Goal: Task Accomplishment & Management: Contribute content

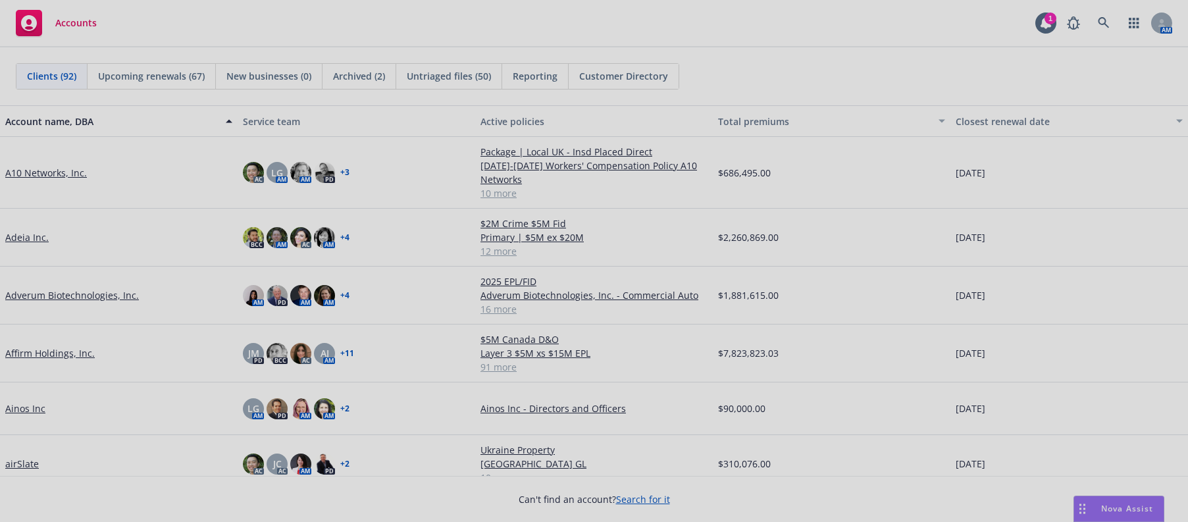
click at [21, 237] on div at bounding box center [594, 261] width 1188 height 522
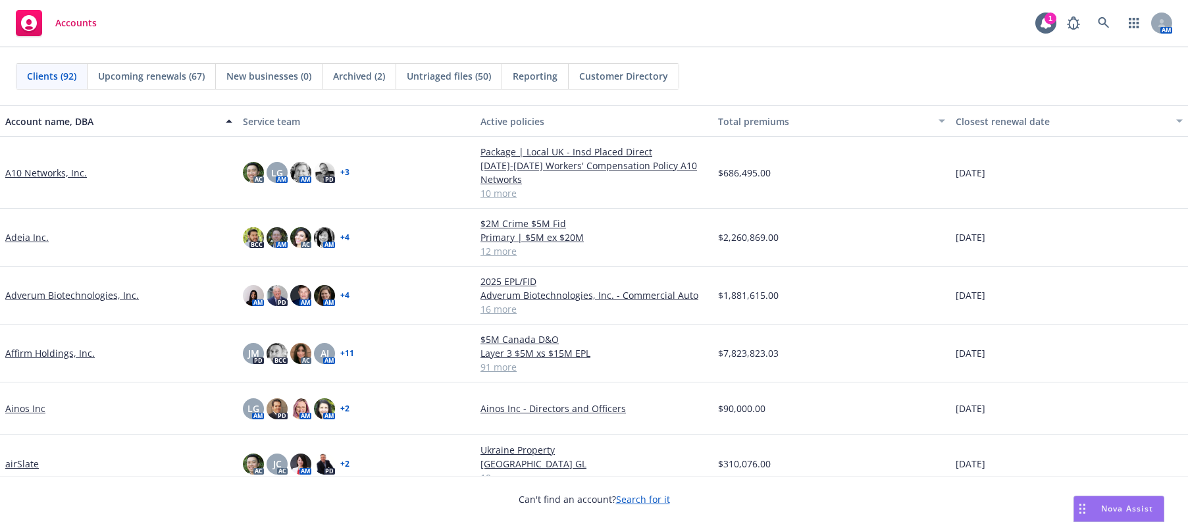
click at [19, 238] on link "Adeia Inc." at bounding box center [26, 237] width 43 height 14
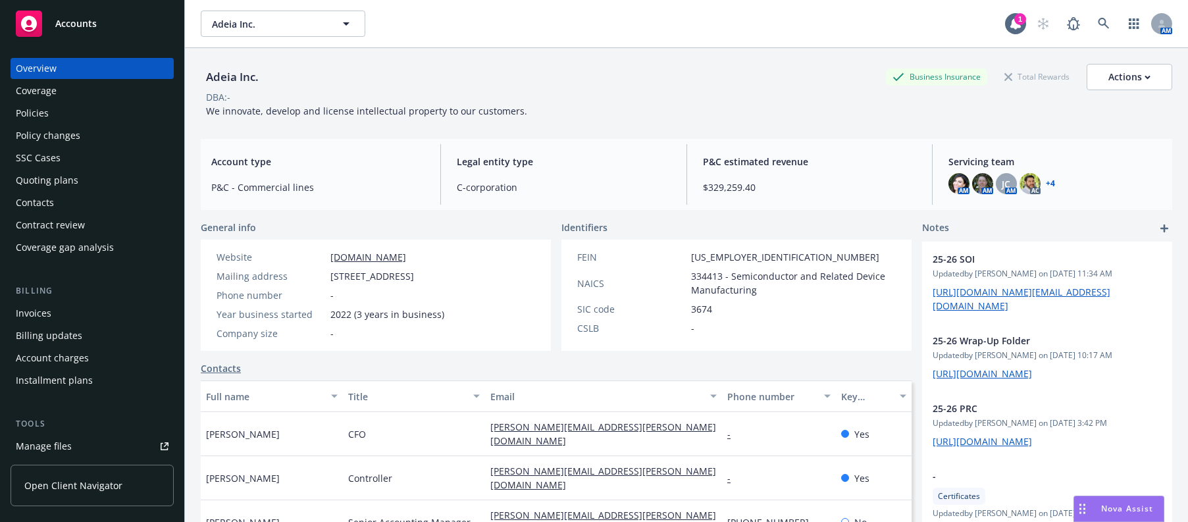
click at [46, 359] on div "Account charges" at bounding box center [52, 358] width 73 height 21
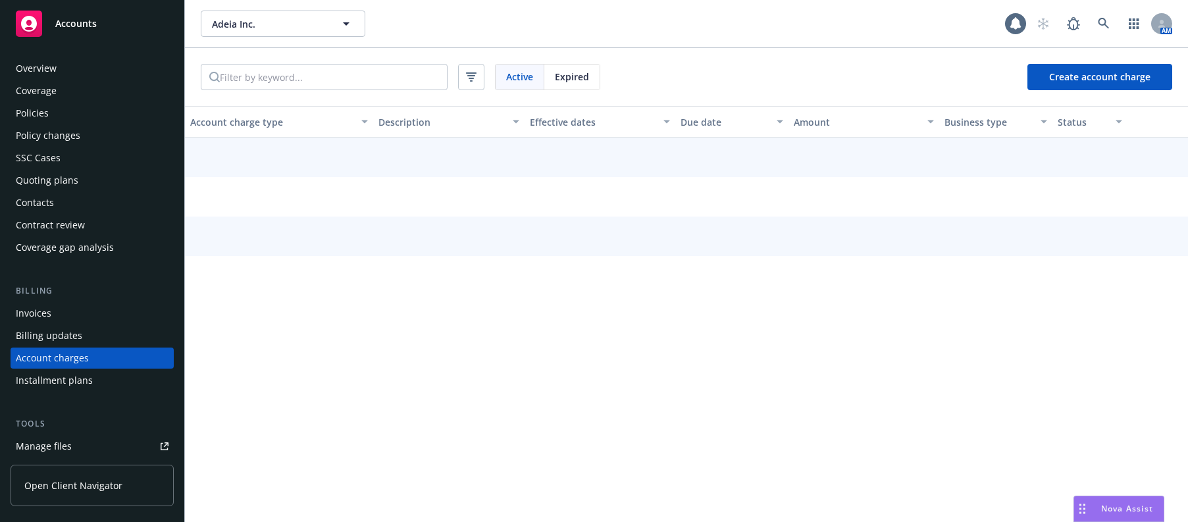
scroll to position [76, 0]
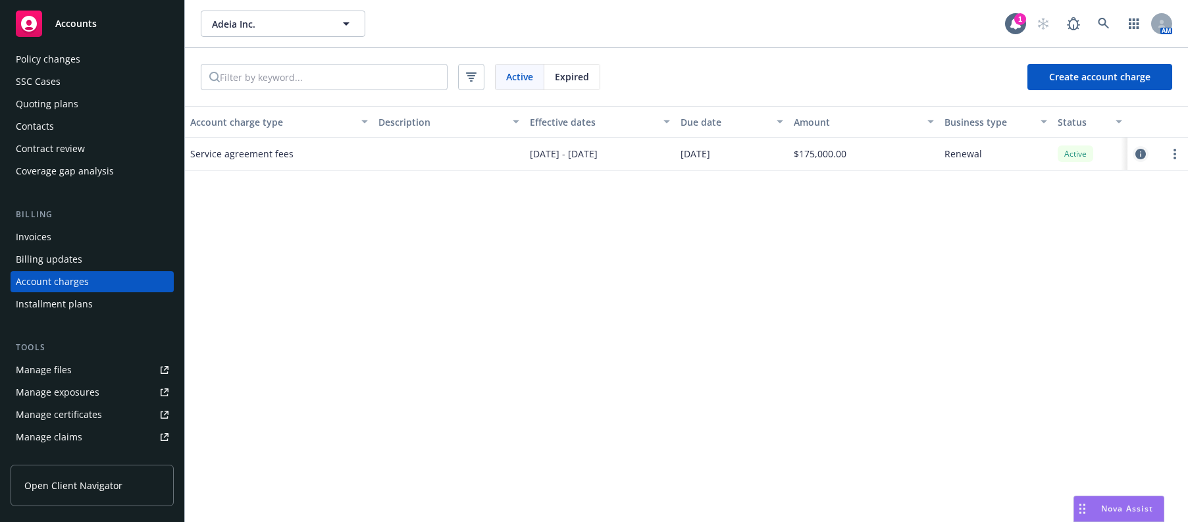
click at [1139, 153] on icon "circleInformation" at bounding box center [1141, 154] width 11 height 11
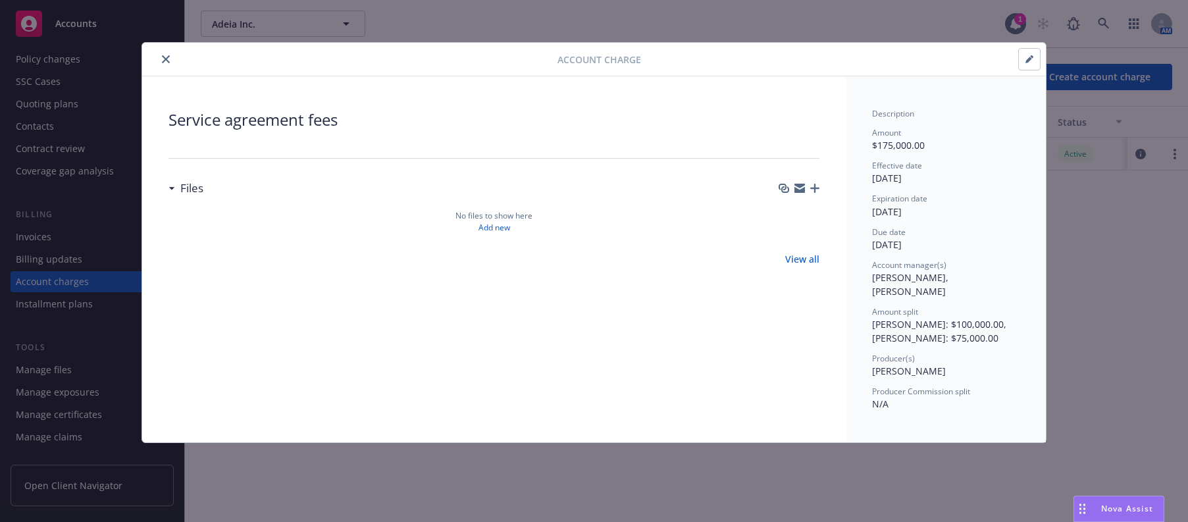
click at [165, 62] on icon "close" at bounding box center [166, 59] width 8 height 8
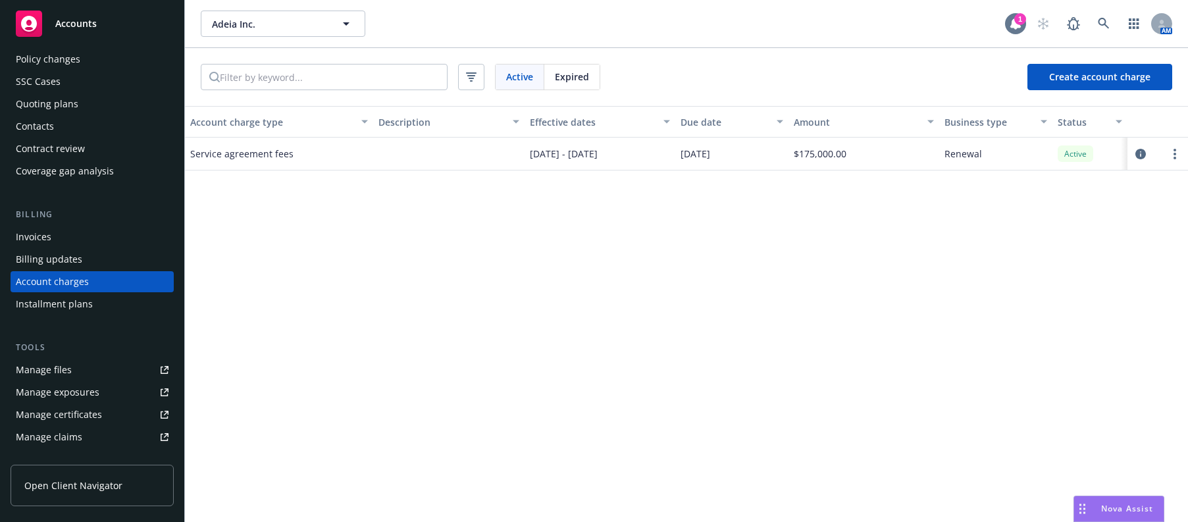
click at [1018, 18] on div "1" at bounding box center [1021, 19] width 12 height 12
click at [1103, 24] on icon at bounding box center [1104, 24] width 12 height 12
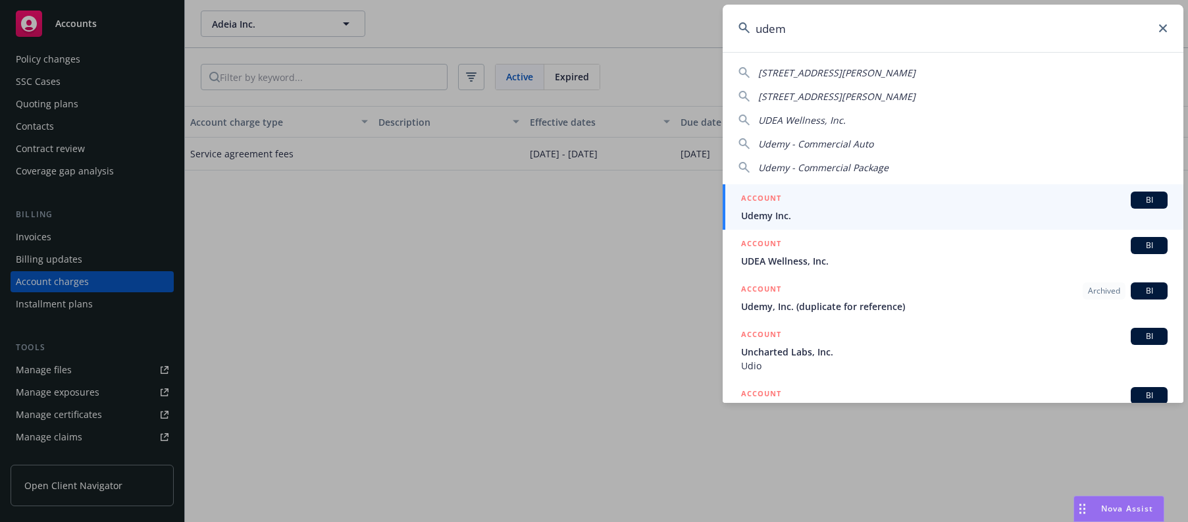
type input "udemy"
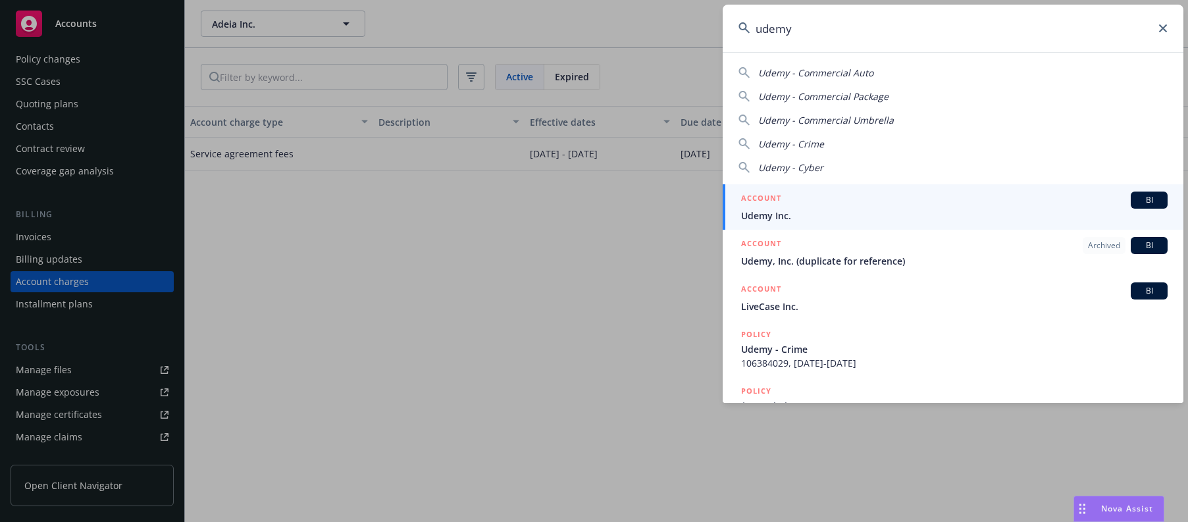
click at [758, 217] on span "Udemy Inc." at bounding box center [954, 216] width 427 height 14
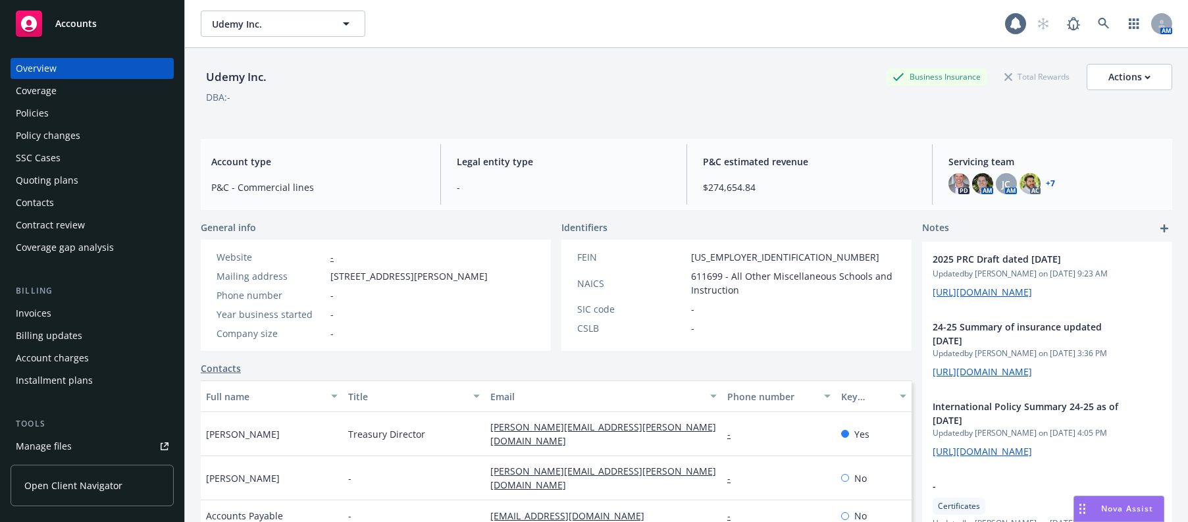
click at [32, 313] on div "Invoices" at bounding box center [34, 313] width 36 height 21
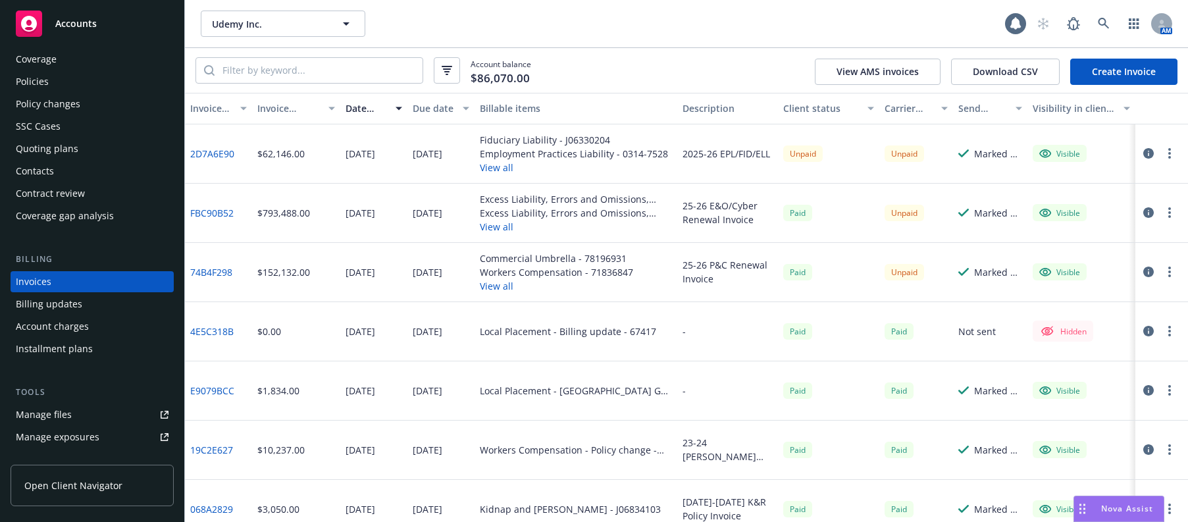
click at [61, 411] on div "Manage files" at bounding box center [44, 414] width 56 height 21
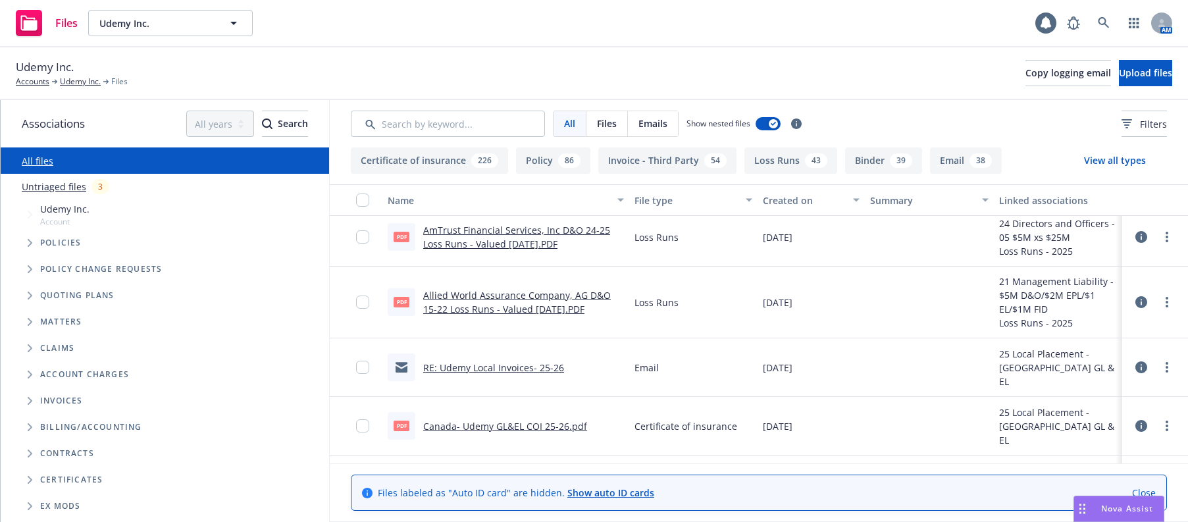
scroll to position [132, 0]
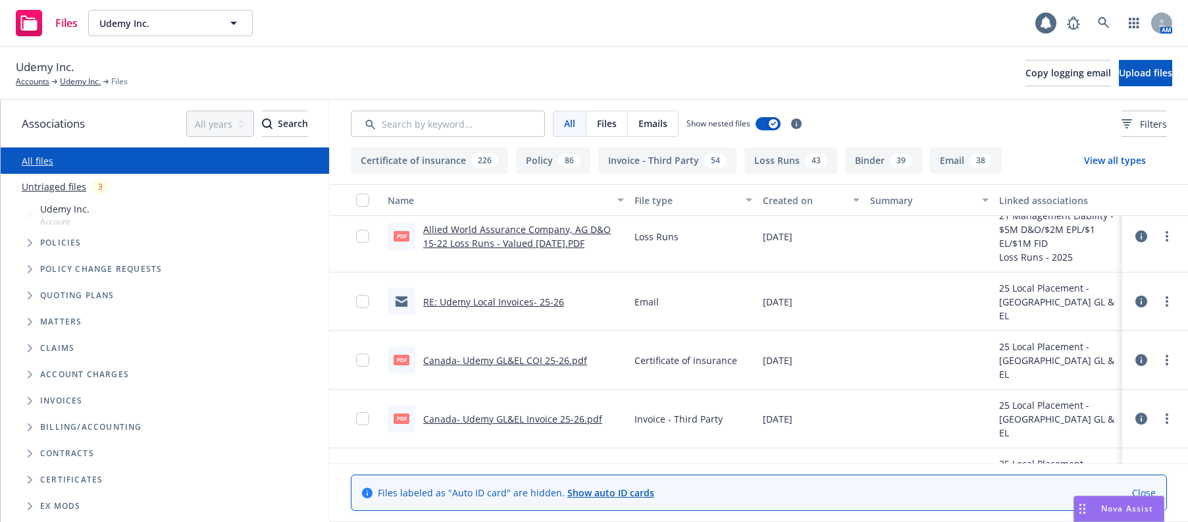
click at [493, 302] on link "RE: Udemy Local Invoices- 25-26" at bounding box center [493, 302] width 141 height 13
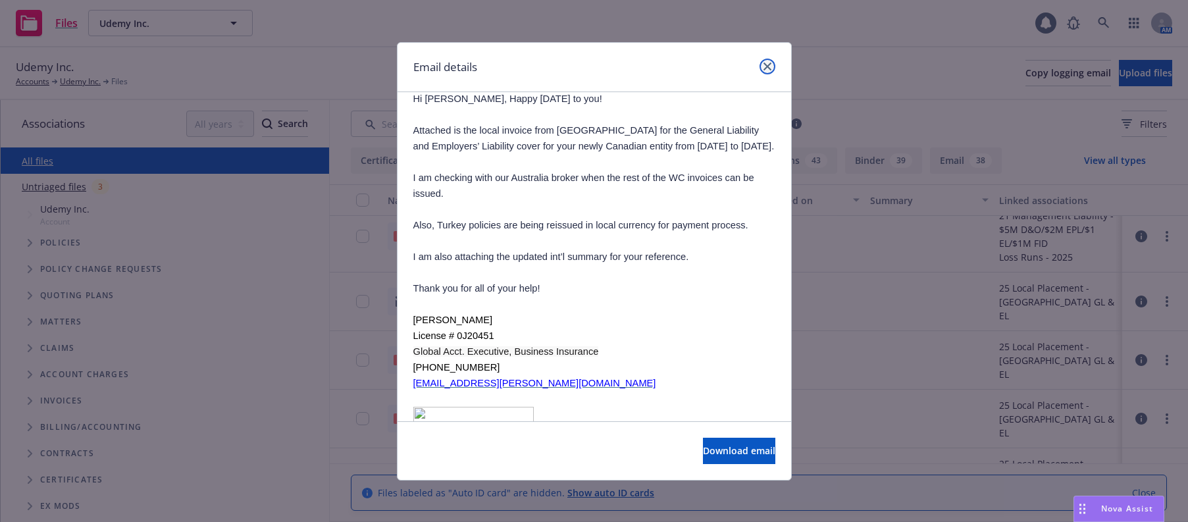
click at [764, 68] on icon "close" at bounding box center [768, 67] width 8 height 8
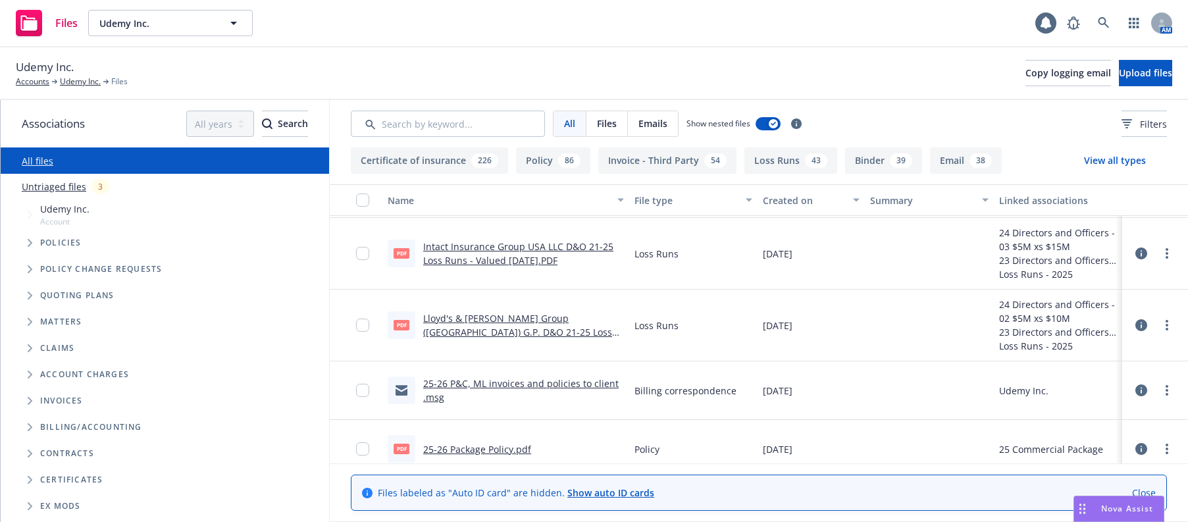
scroll to position [1317, 0]
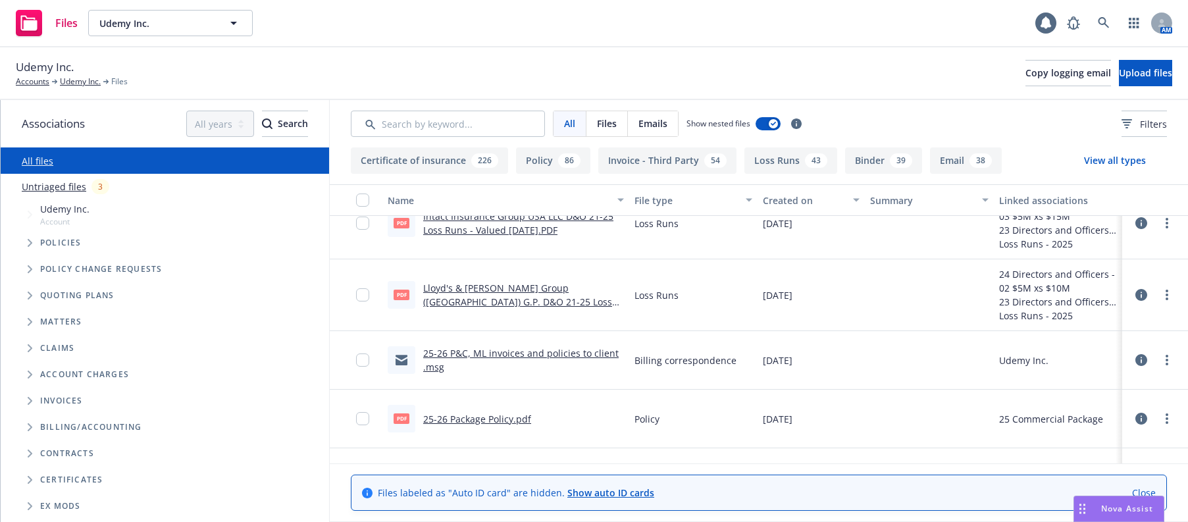
click at [509, 354] on link "25-26 P&C, ML invoices and policies to client .msg" at bounding box center [521, 360] width 196 height 26
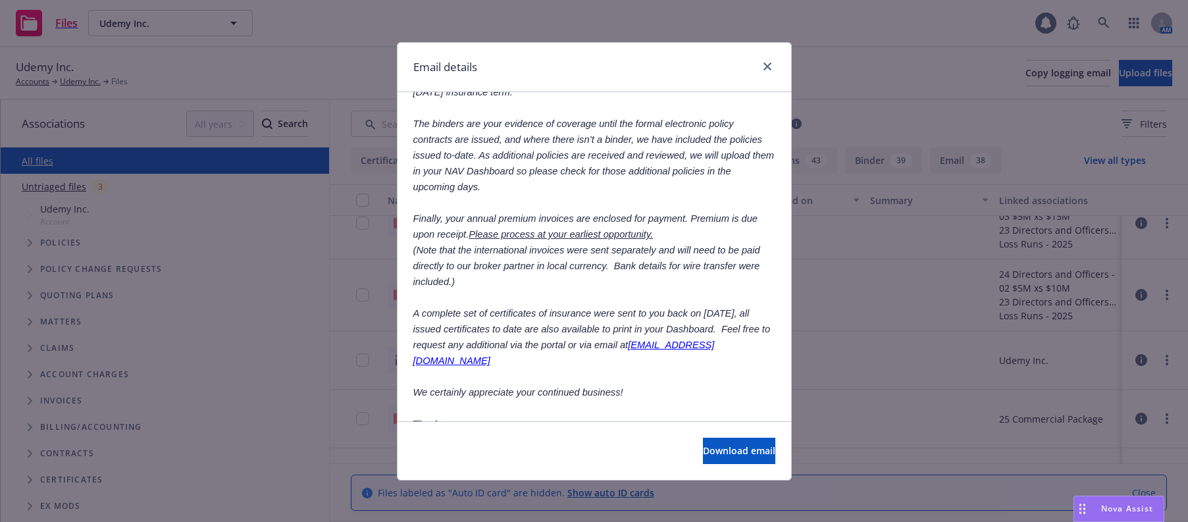
scroll to position [0, 0]
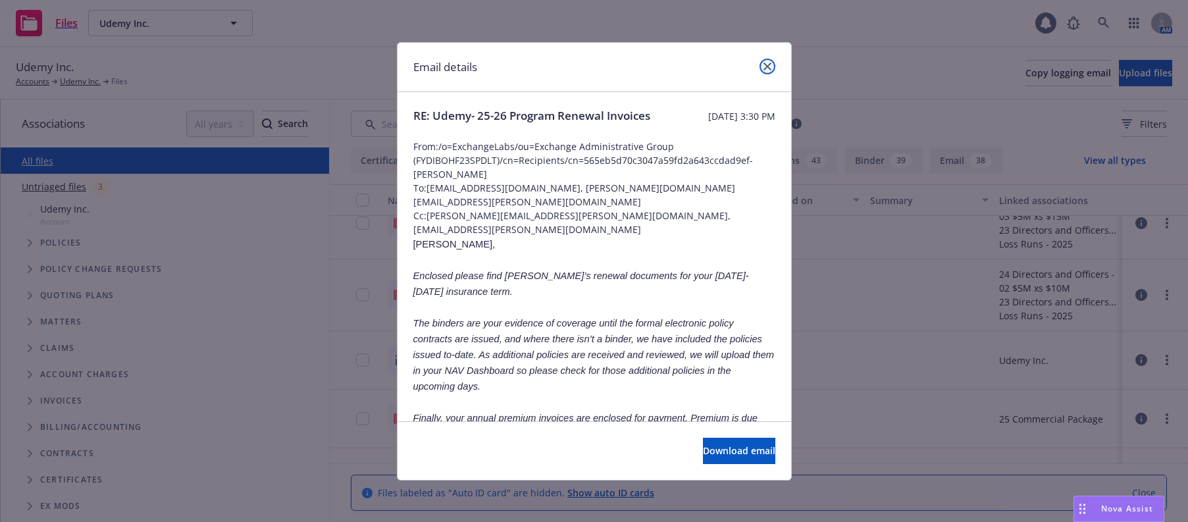
click at [764, 65] on icon "close" at bounding box center [768, 67] width 8 height 8
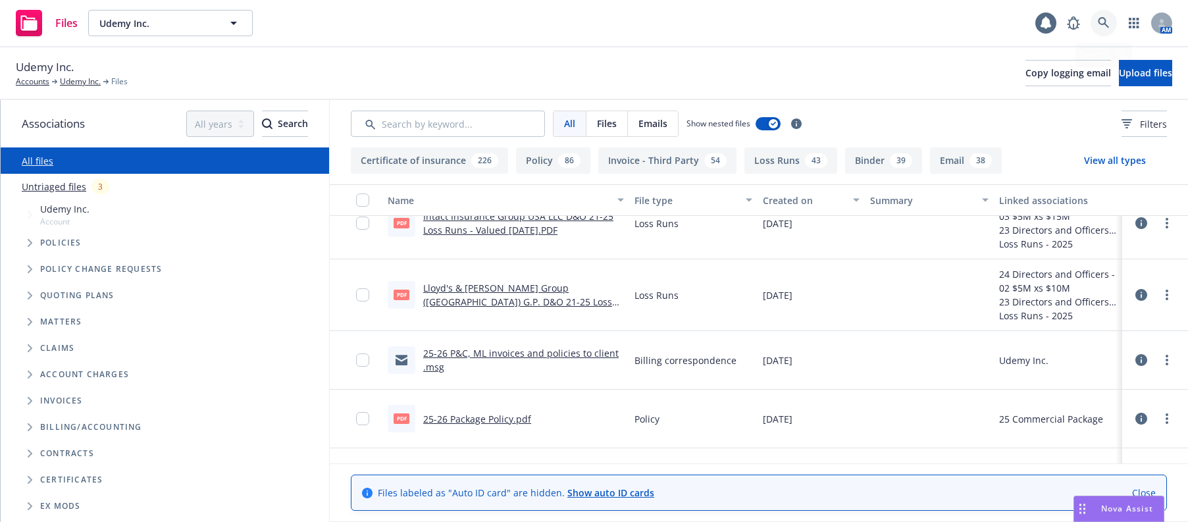
click at [1104, 23] on icon at bounding box center [1104, 23] width 12 height 12
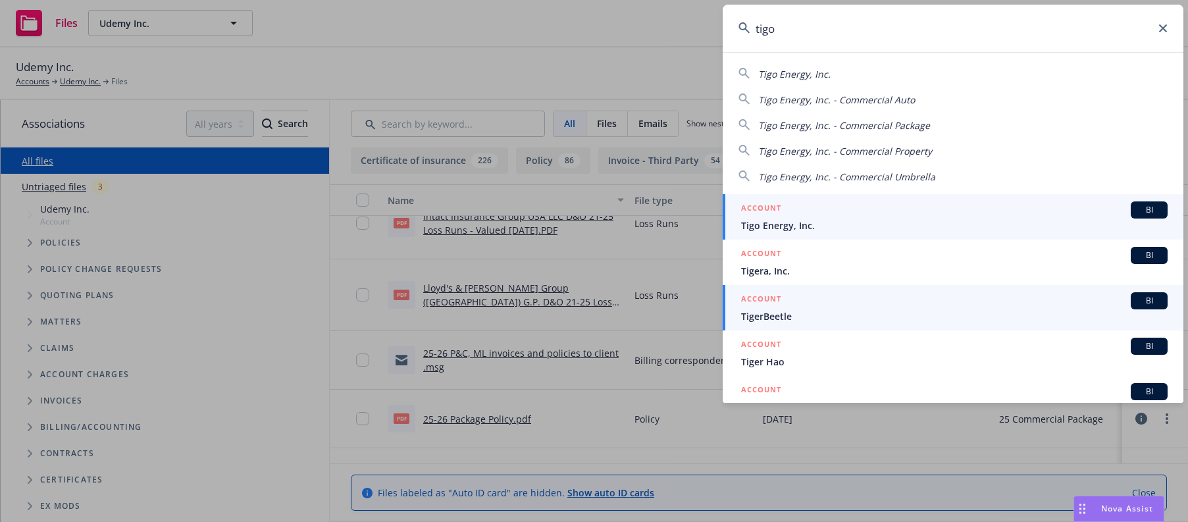
type input "tigo"
click at [792, 226] on span "Tigo Energy, Inc." at bounding box center [954, 226] width 427 height 14
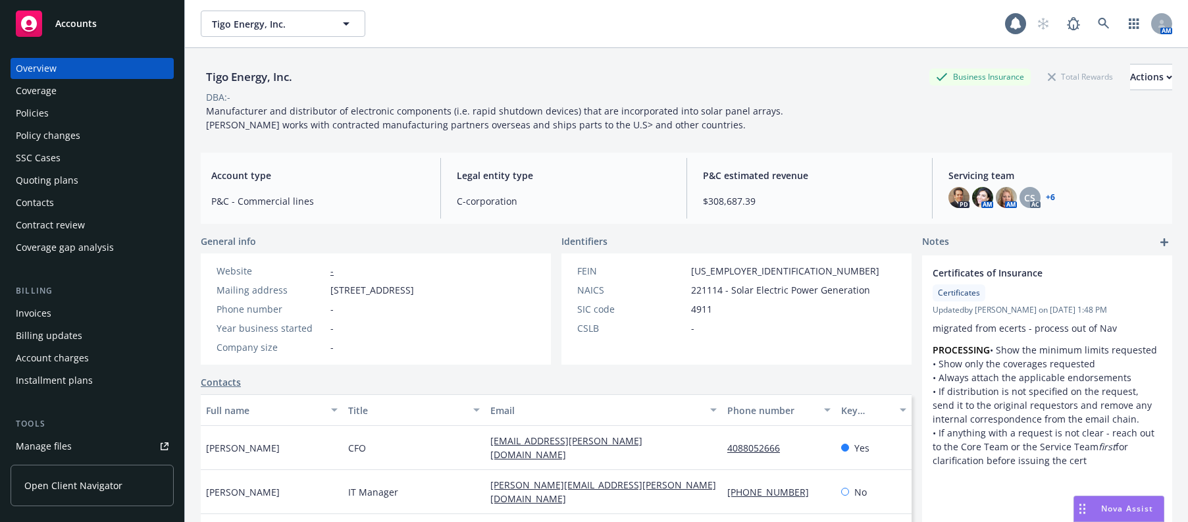
click at [38, 313] on div "Invoices" at bounding box center [34, 313] width 36 height 21
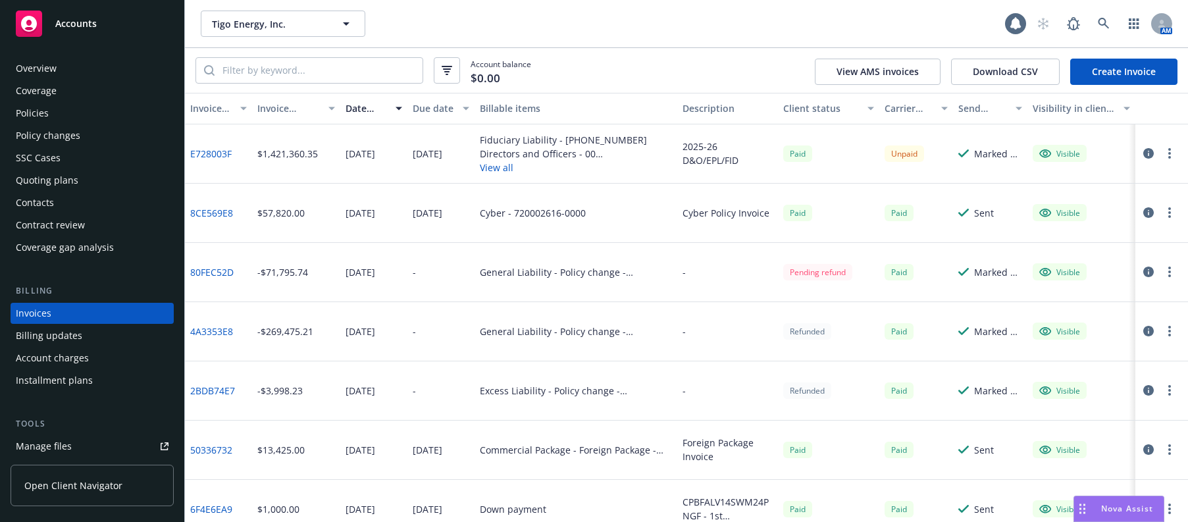
scroll to position [32, 0]
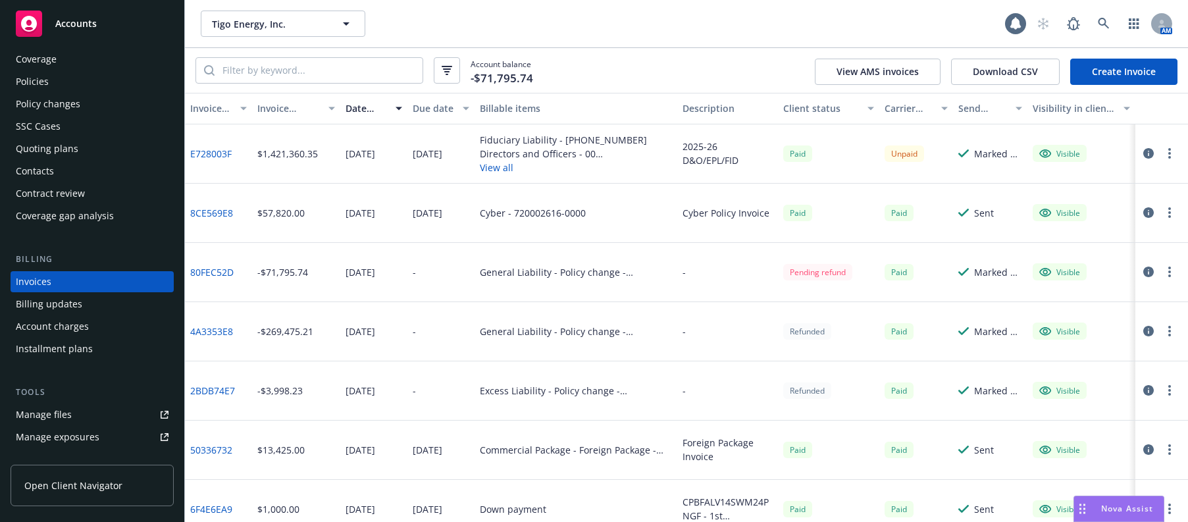
click at [1114, 72] on link "Create Invoice" at bounding box center [1123, 72] width 107 height 26
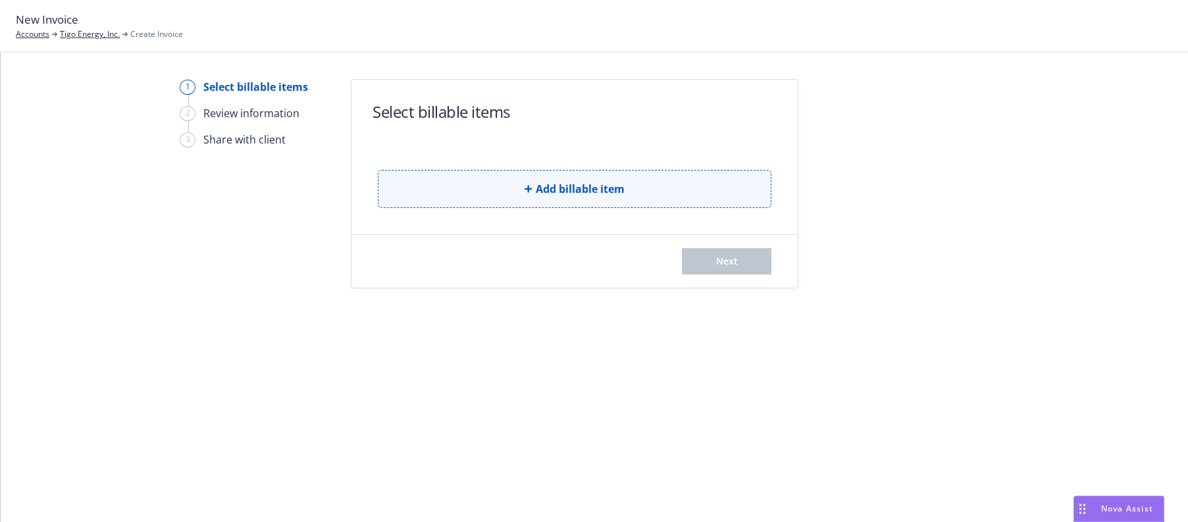
click at [579, 189] on span "Add billable item" at bounding box center [580, 189] width 89 height 16
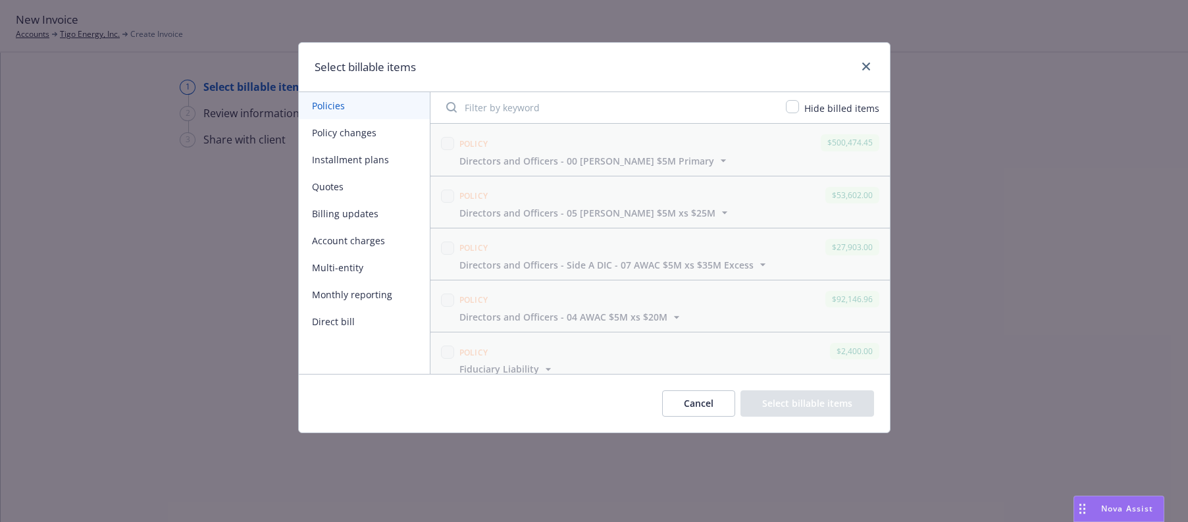
click at [332, 133] on button "Policy changes" at bounding box center [364, 132] width 131 height 27
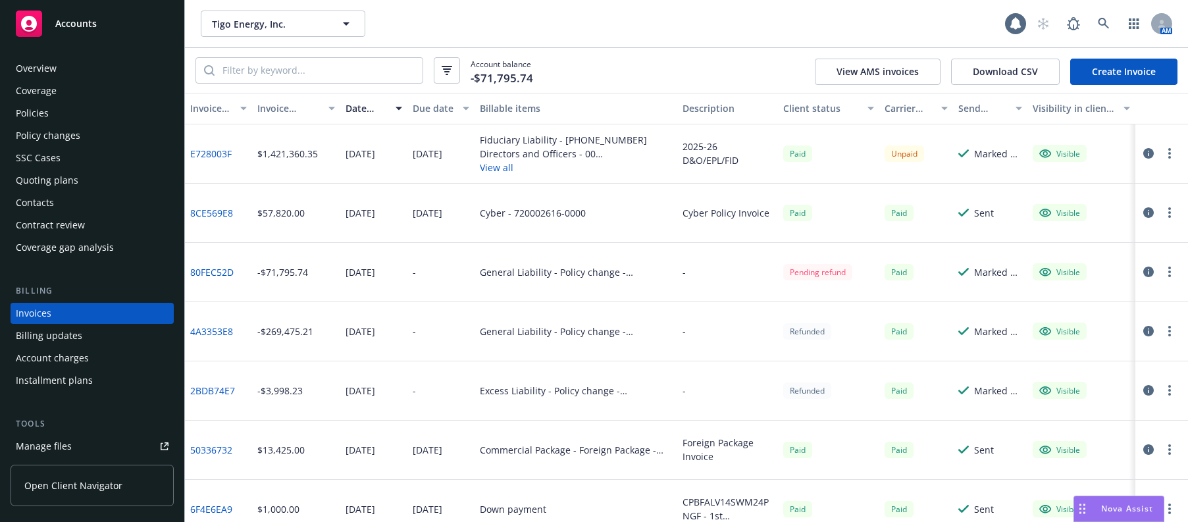
scroll to position [32, 0]
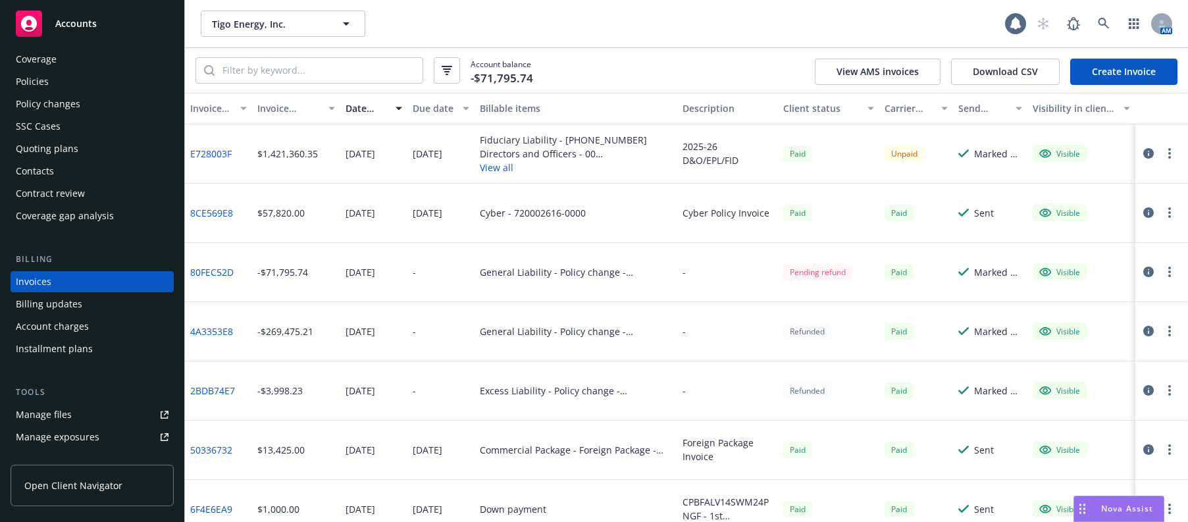
click at [29, 80] on div "Policies" at bounding box center [32, 81] width 33 height 21
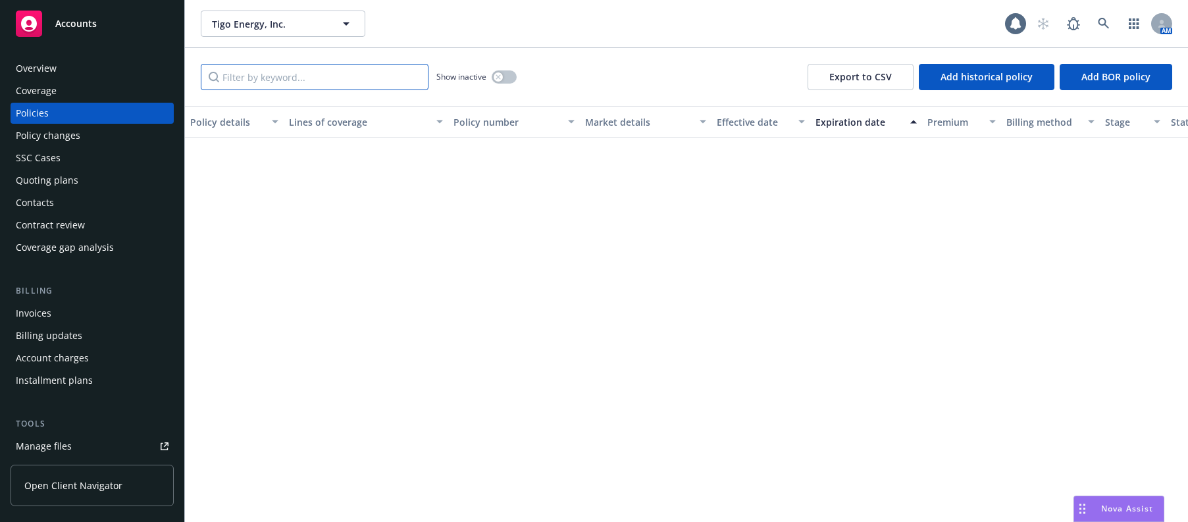
click at [299, 78] on input "Filter by keyword..." at bounding box center [315, 77] width 228 height 26
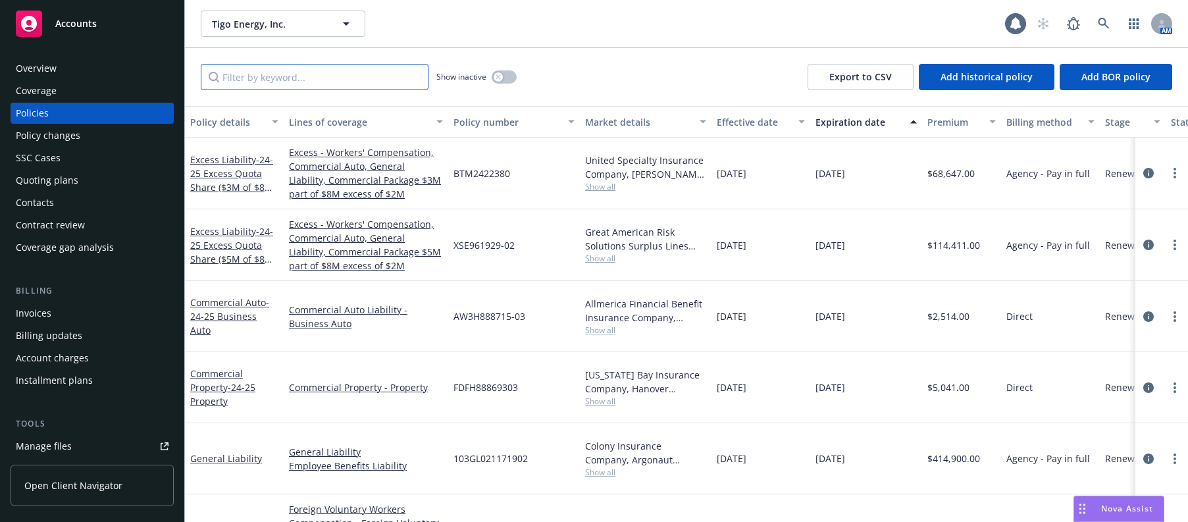
type input "r"
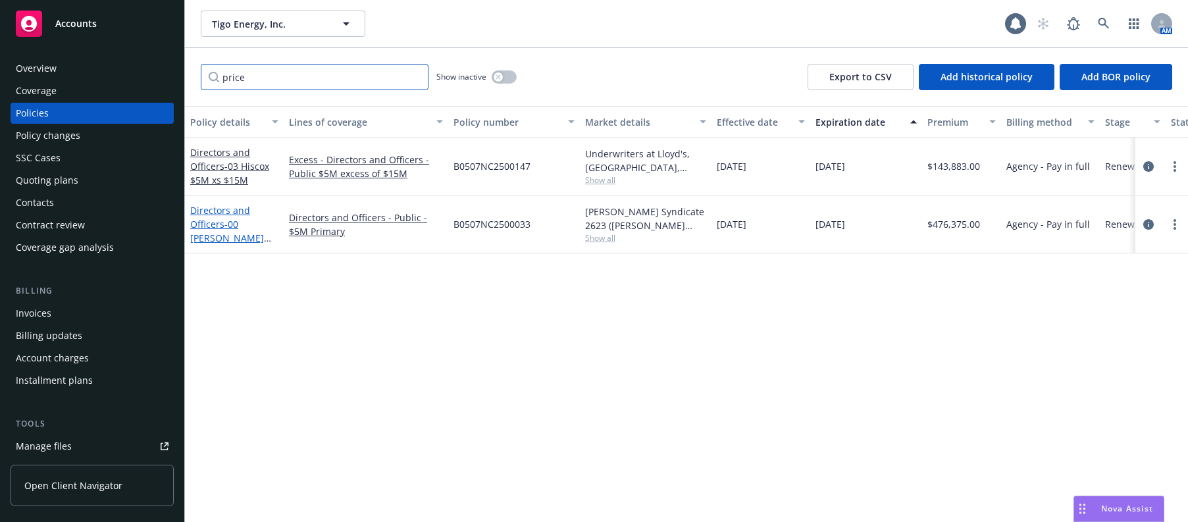
type input "price"
click at [220, 238] on span "- 00 [PERSON_NAME] $5M Primary" at bounding box center [230, 238] width 81 height 40
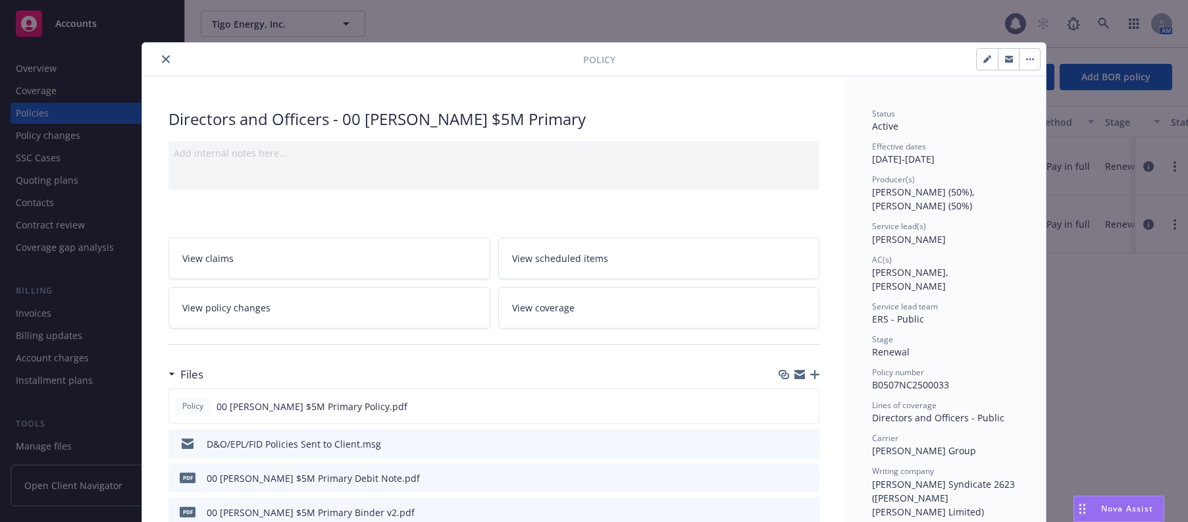
click at [162, 58] on icon "close" at bounding box center [166, 59] width 8 height 8
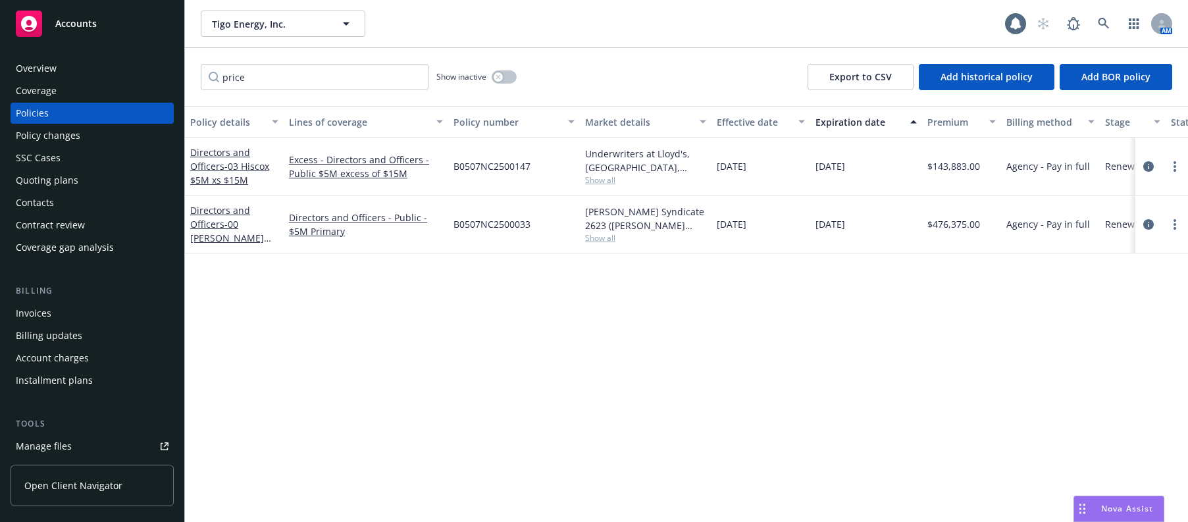
click at [29, 312] on div "Invoices" at bounding box center [34, 313] width 36 height 21
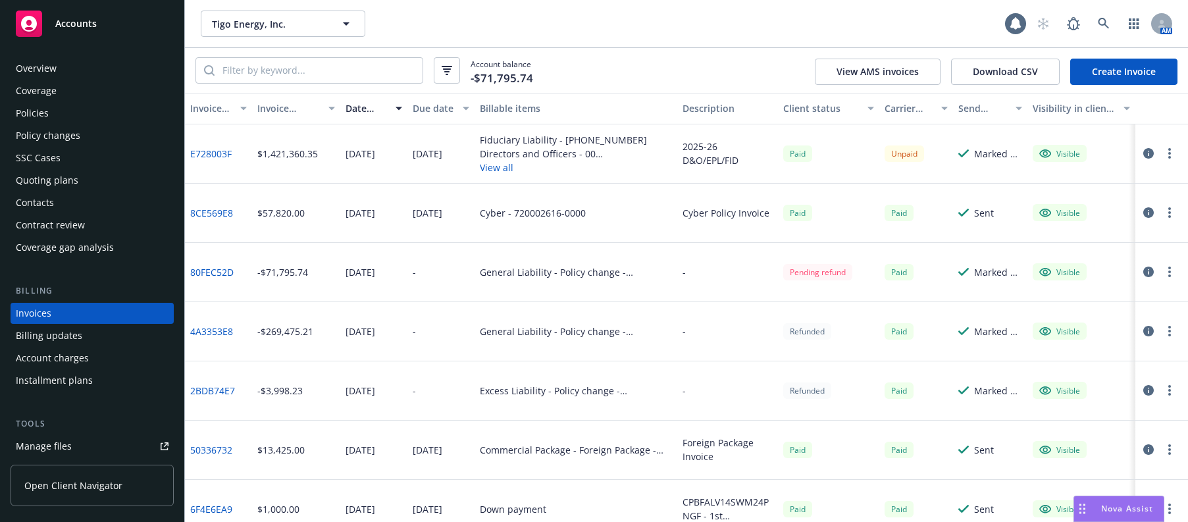
scroll to position [32, 0]
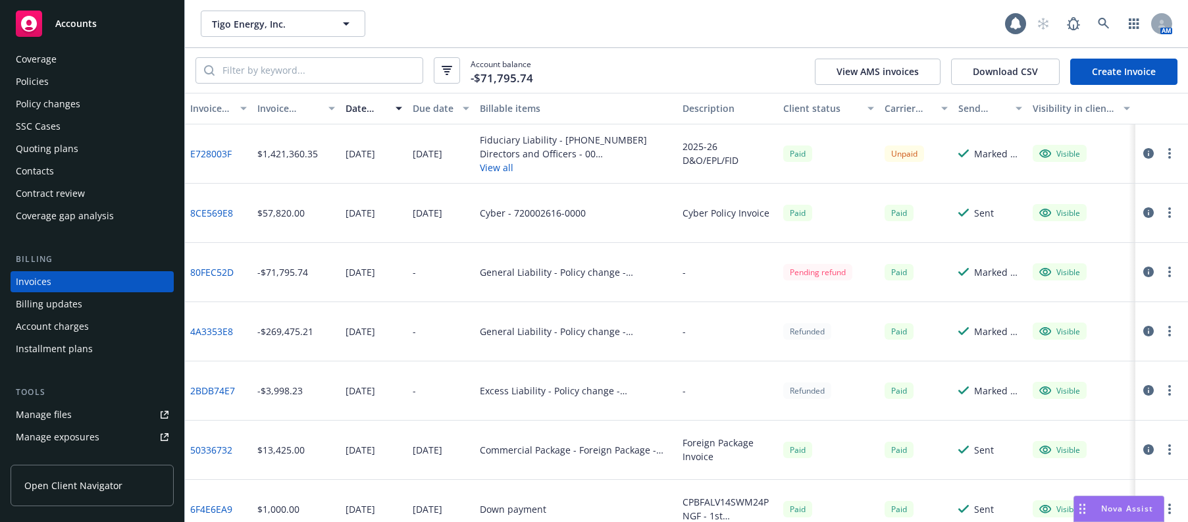
click at [68, 298] on div "Billing updates" at bounding box center [49, 304] width 66 height 21
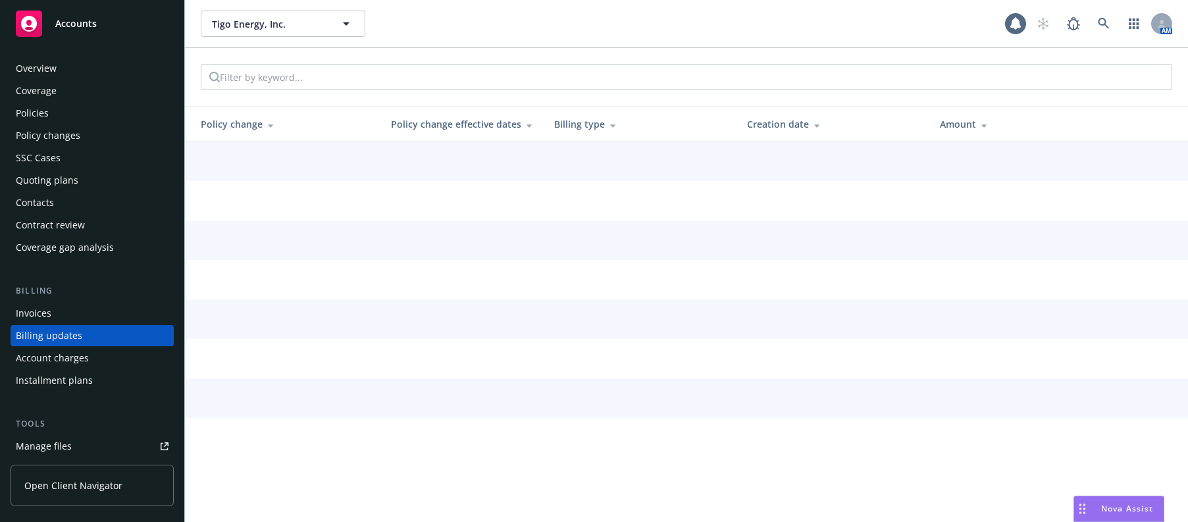
scroll to position [54, 0]
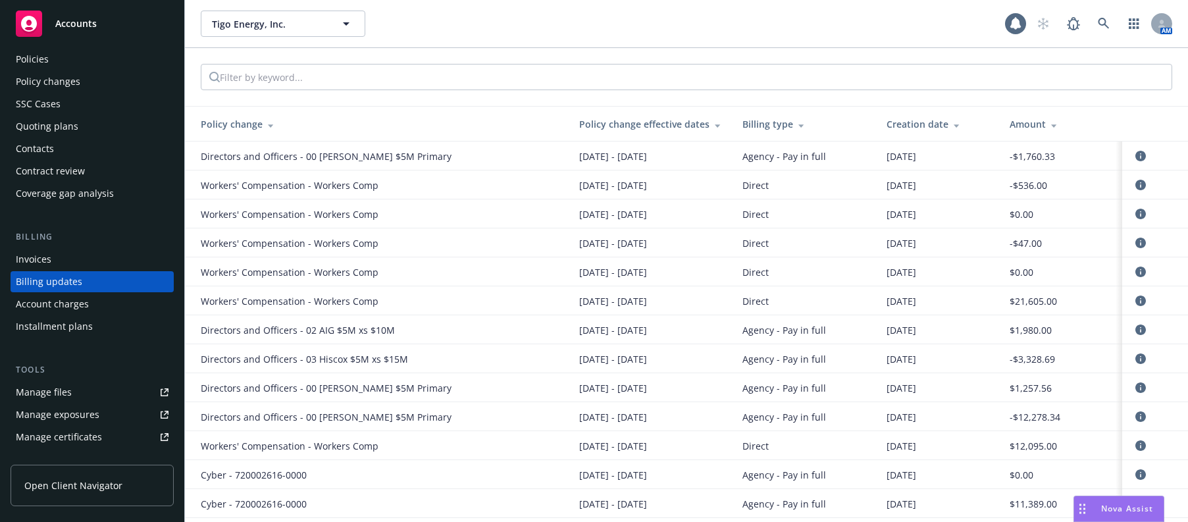
click at [37, 258] on div "Invoices" at bounding box center [34, 259] width 36 height 21
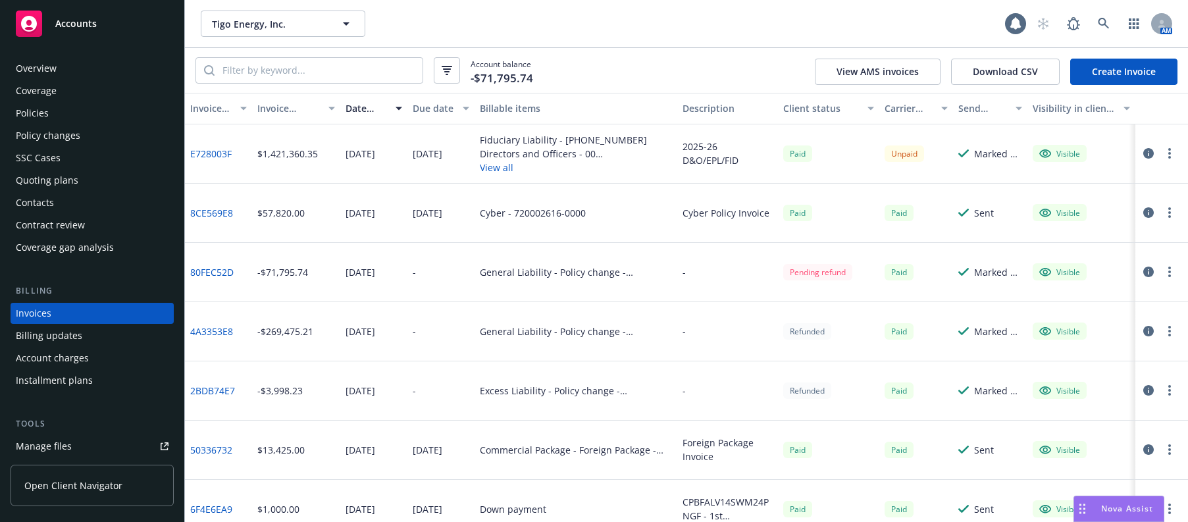
scroll to position [32, 0]
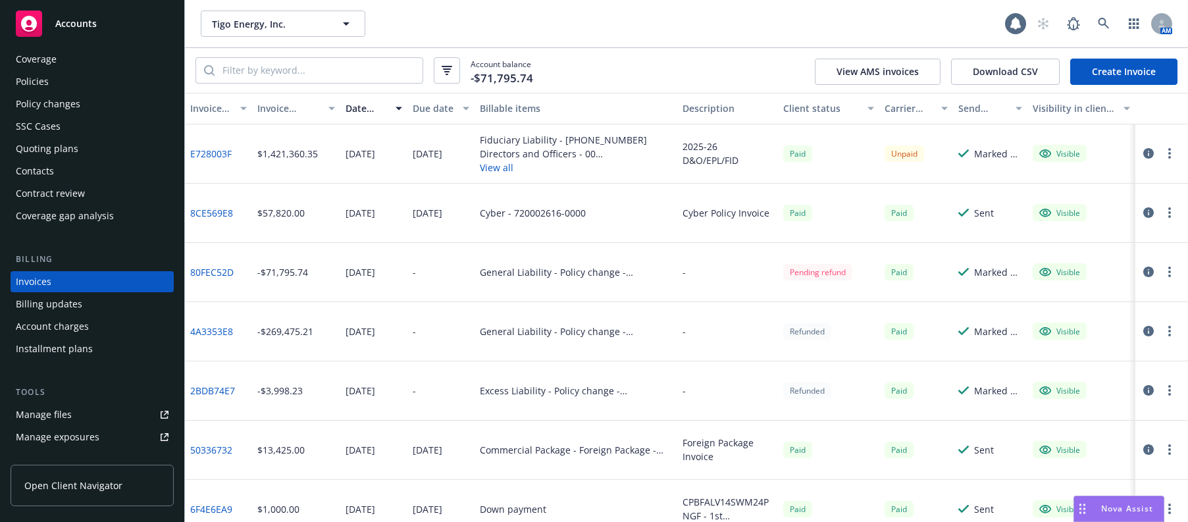
click at [1109, 73] on link "Create Invoice" at bounding box center [1123, 72] width 107 height 26
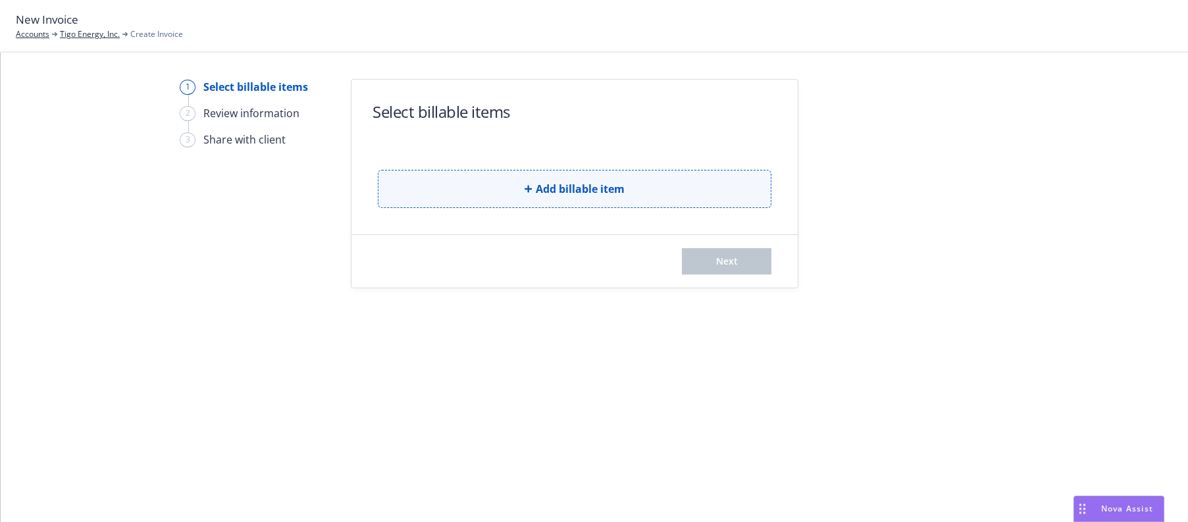
click at [588, 194] on span "Add billable item" at bounding box center [580, 189] width 89 height 16
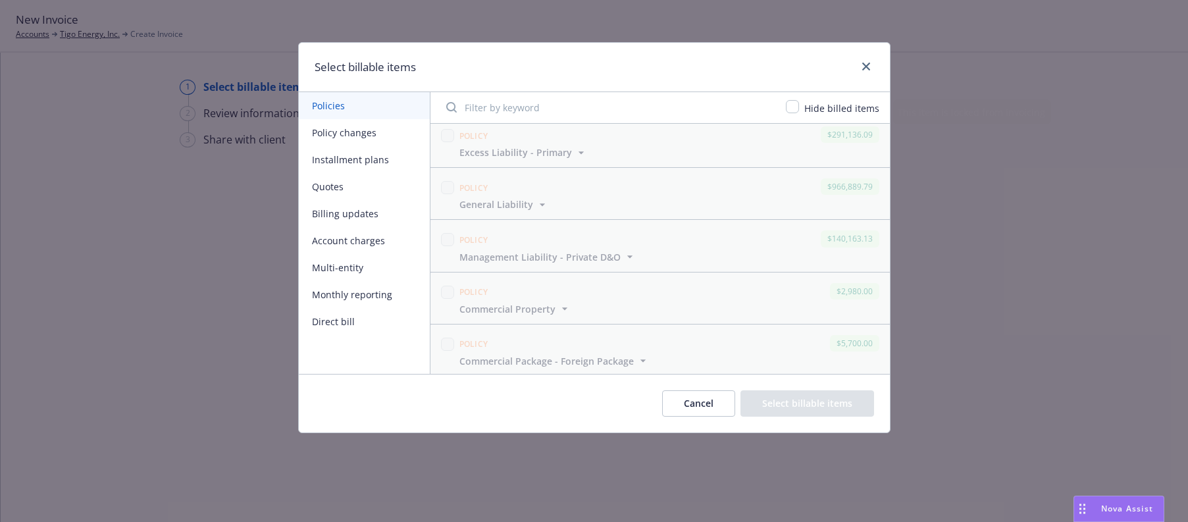
scroll to position [2511, 0]
click at [365, 134] on button "Policy changes" at bounding box center [364, 132] width 131 height 27
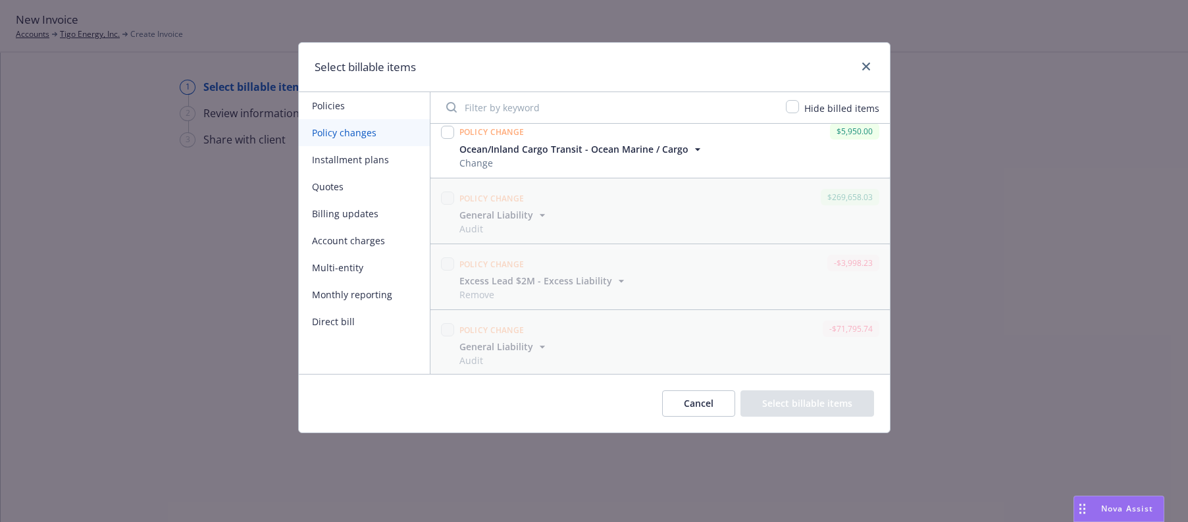
scroll to position [211, 0]
click at [361, 213] on button "Billing updates" at bounding box center [364, 213] width 131 height 27
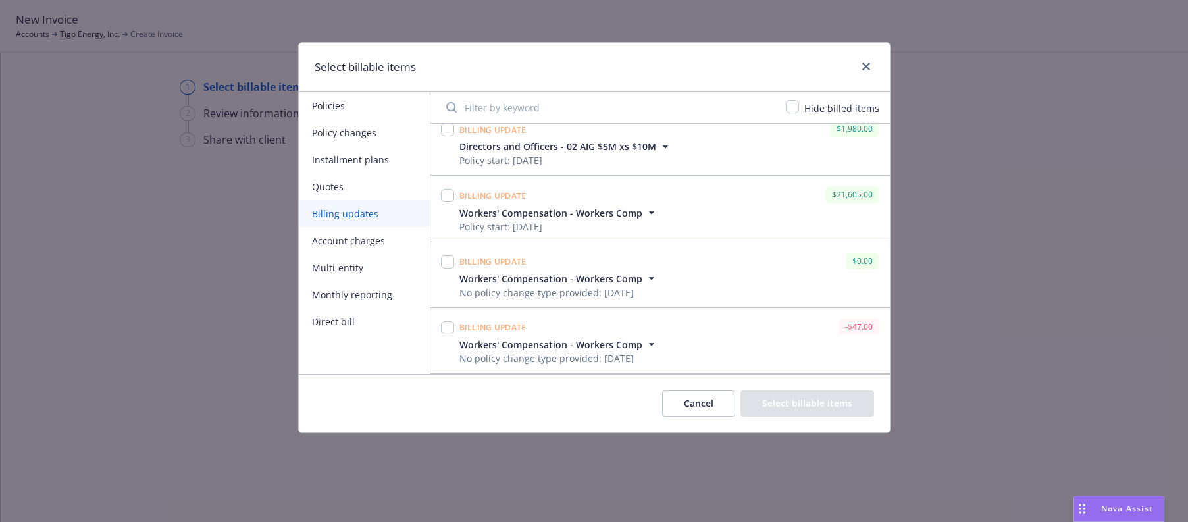
scroll to position [1530, 0]
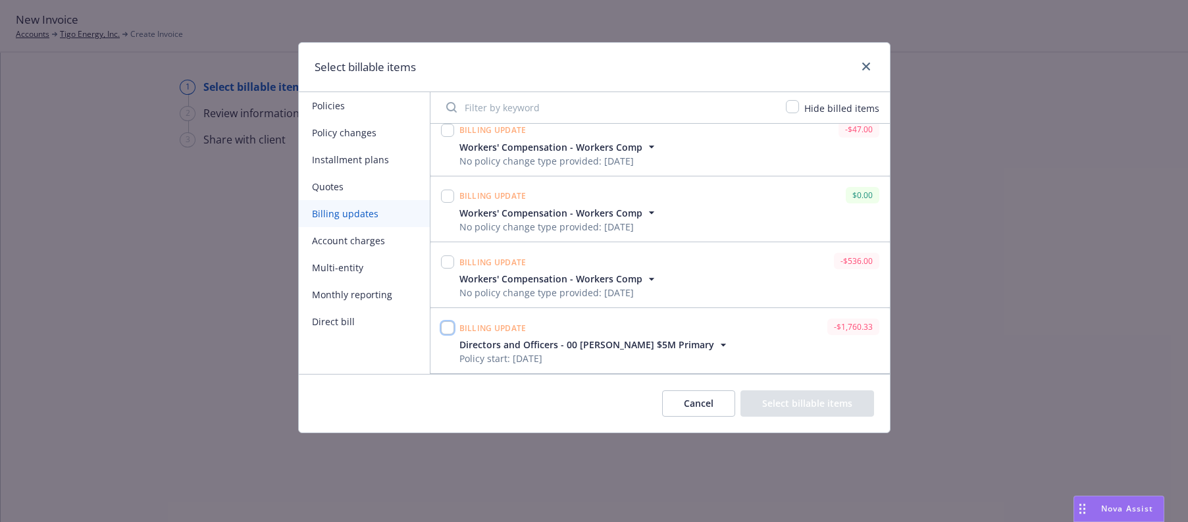
click at [446, 327] on input "checkbox" at bounding box center [447, 327] width 13 height 13
checkbox input "true"
click at [814, 403] on button "Select billable items" at bounding box center [808, 403] width 134 height 26
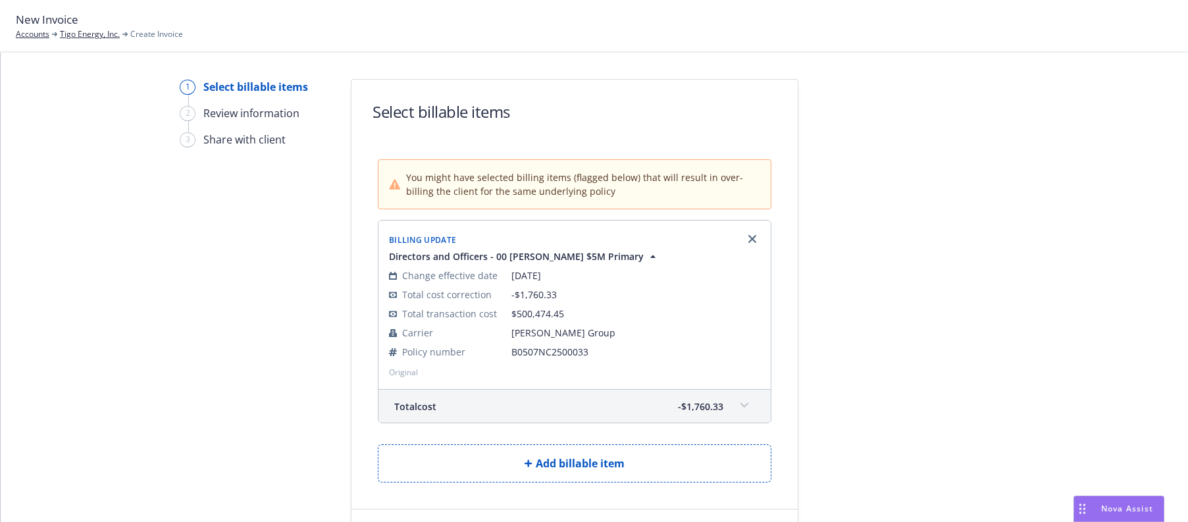
scroll to position [67, 0]
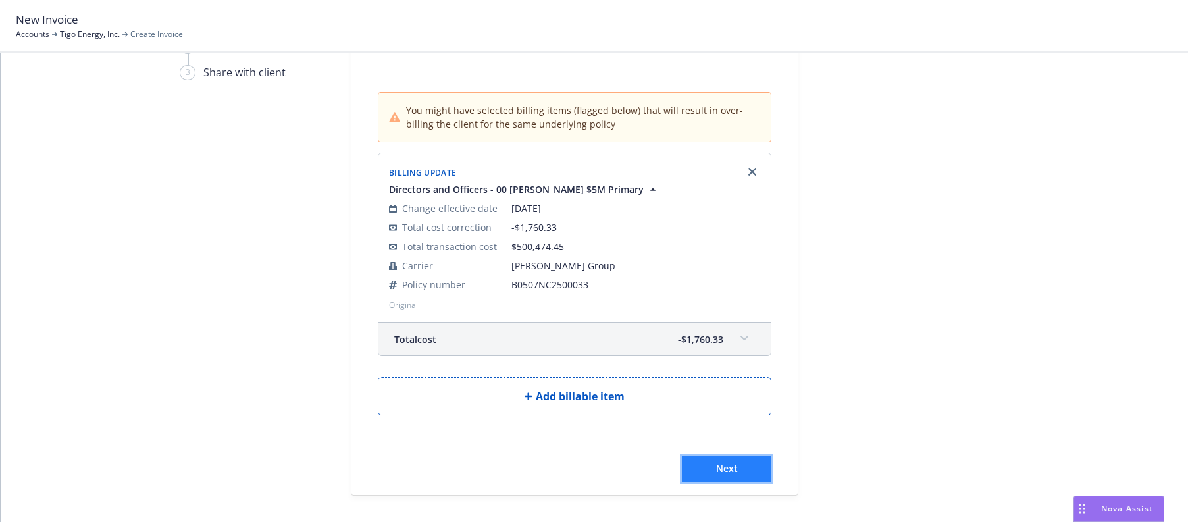
click at [727, 465] on span "Next" at bounding box center [727, 468] width 22 height 13
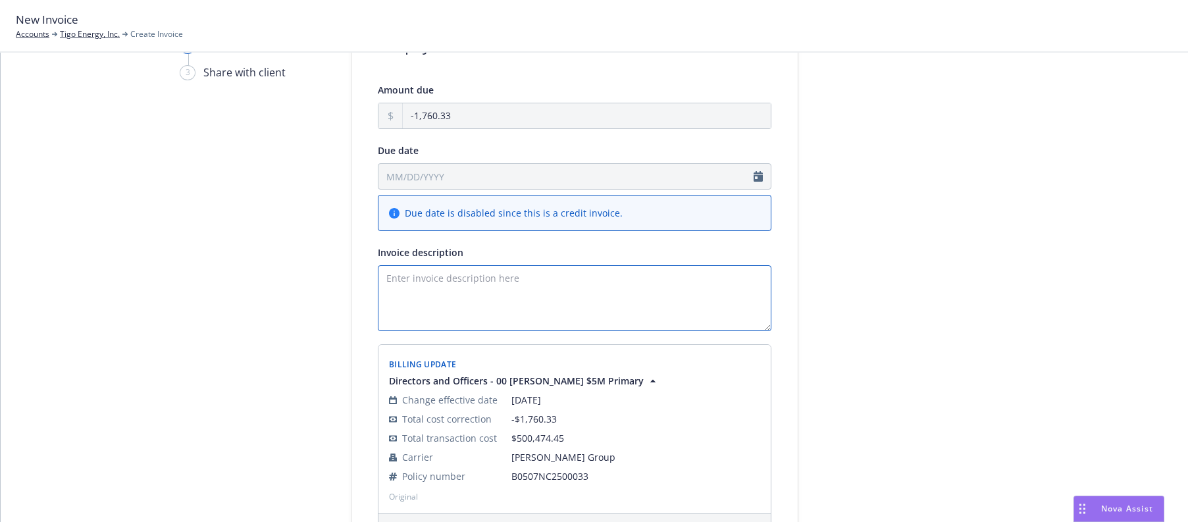
click at [434, 273] on textarea "Invoice description" at bounding box center [575, 298] width 394 height 66
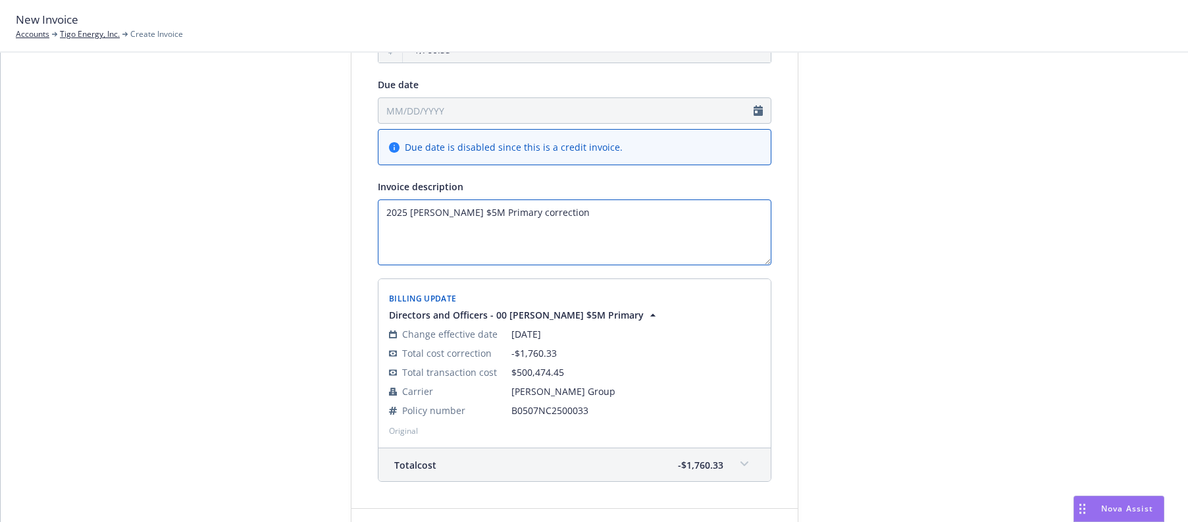
scroll to position [199, 0]
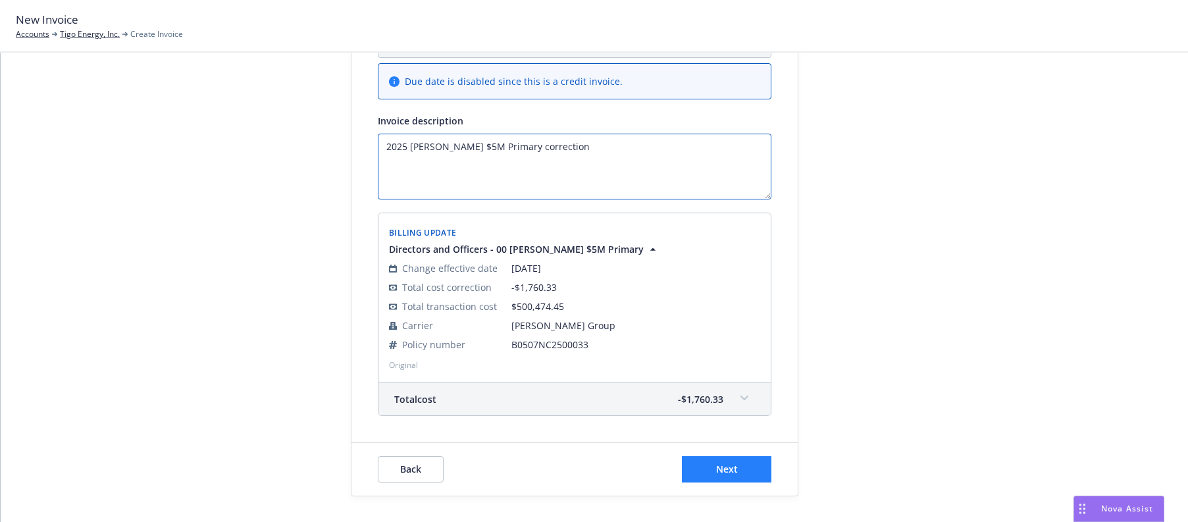
type textarea "2025 [PERSON_NAME] $5M Primary correction"
click at [718, 467] on span "Next" at bounding box center [727, 469] width 22 height 13
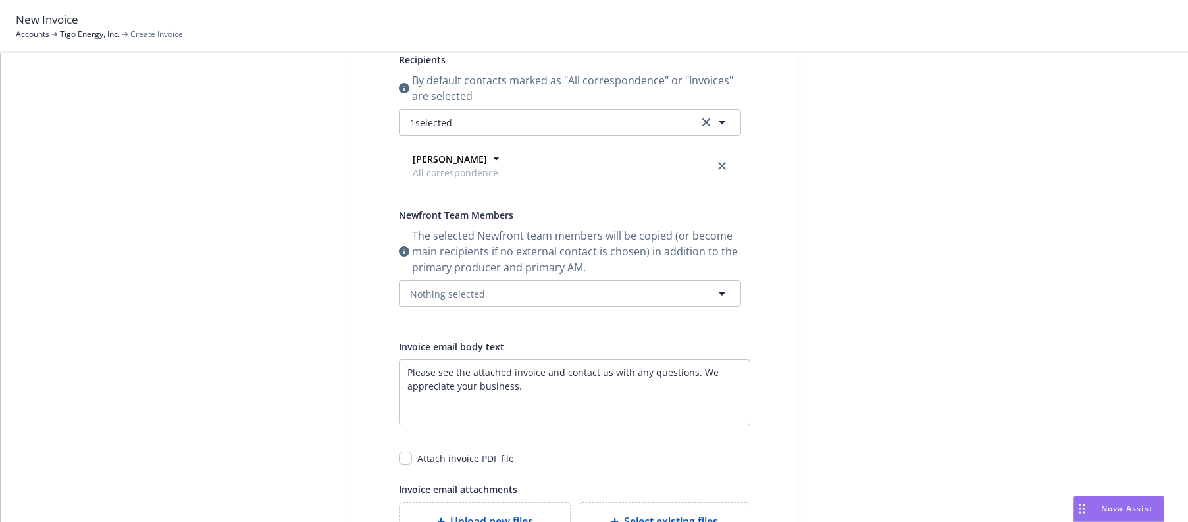
scroll to position [0, 0]
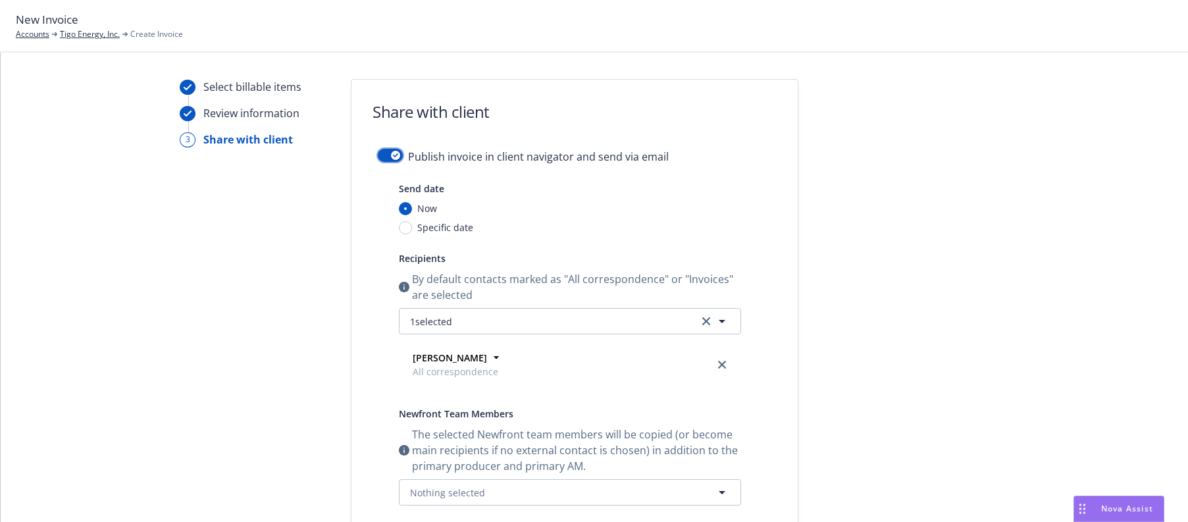
click at [379, 153] on button "button" at bounding box center [390, 155] width 25 height 13
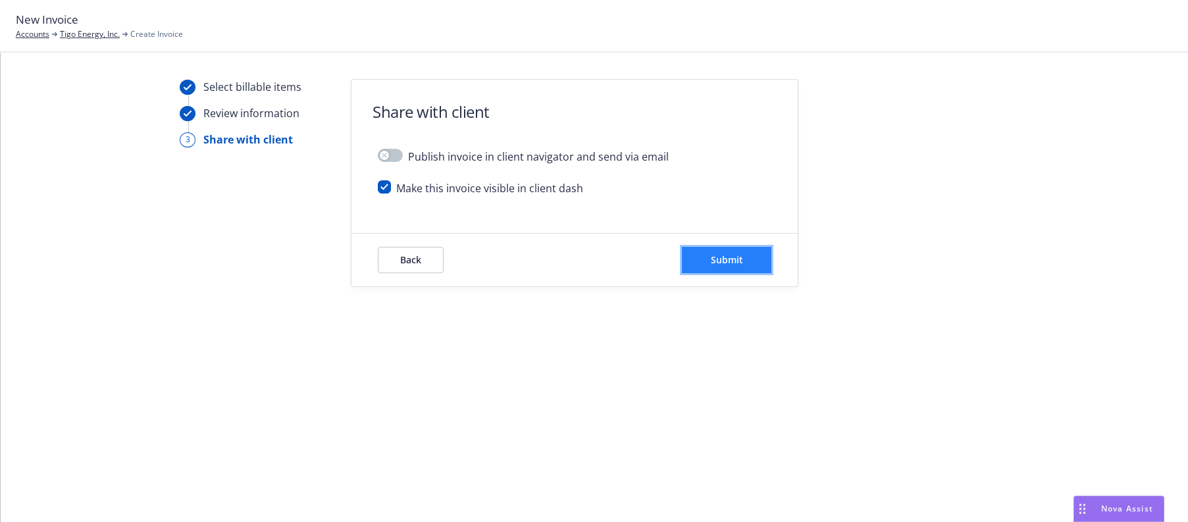
click at [739, 259] on span "Submit" at bounding box center [727, 259] width 32 height 13
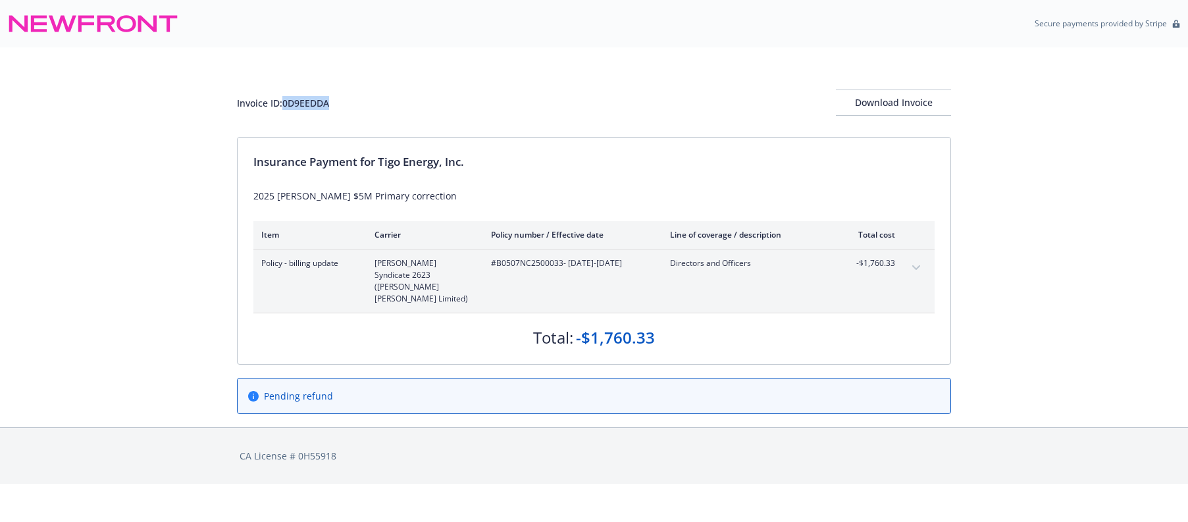
drag, startPoint x: 338, startPoint y: 100, endPoint x: 287, endPoint y: 106, distance: 51.7
click at [287, 106] on div "Invoice ID: 0D9EEDDA Download Invoice" at bounding box center [594, 103] width 714 height 26
copy div "0D9EEDDA"
click at [881, 101] on div "Download Invoice" at bounding box center [893, 102] width 115 height 25
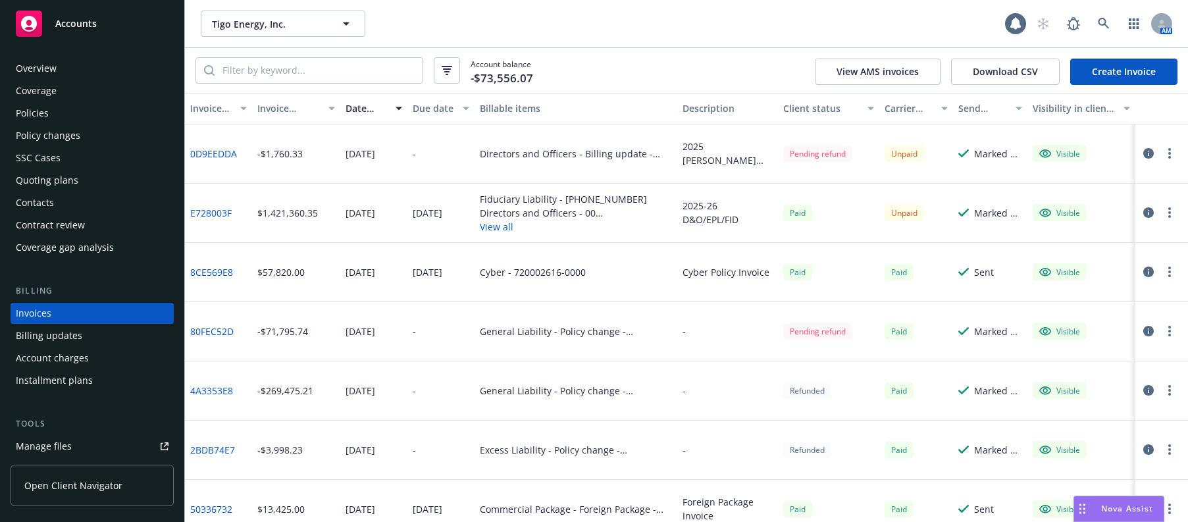
scroll to position [32, 0]
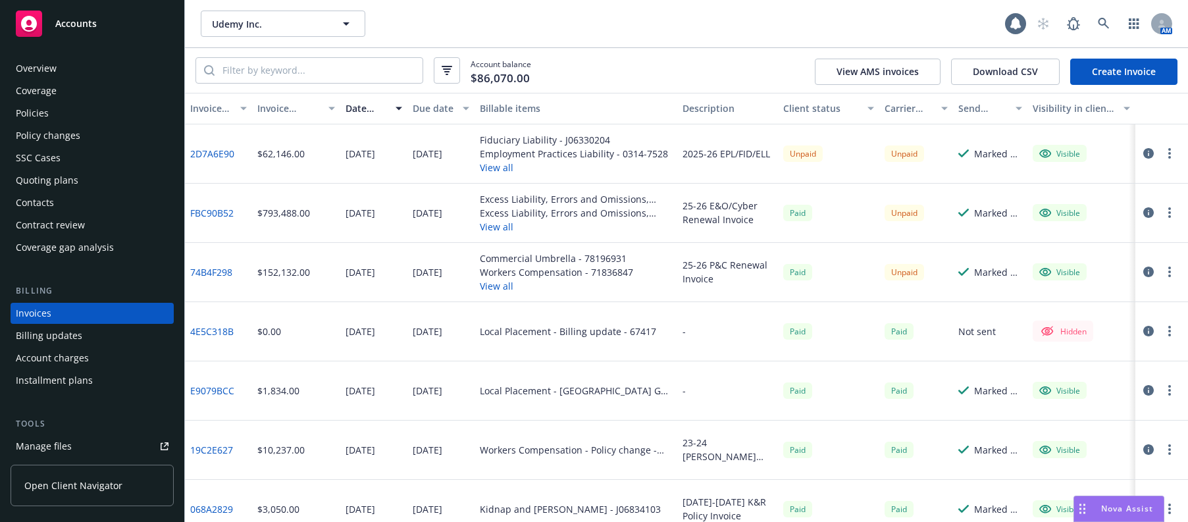
click at [35, 68] on div "Overview" at bounding box center [36, 68] width 41 height 21
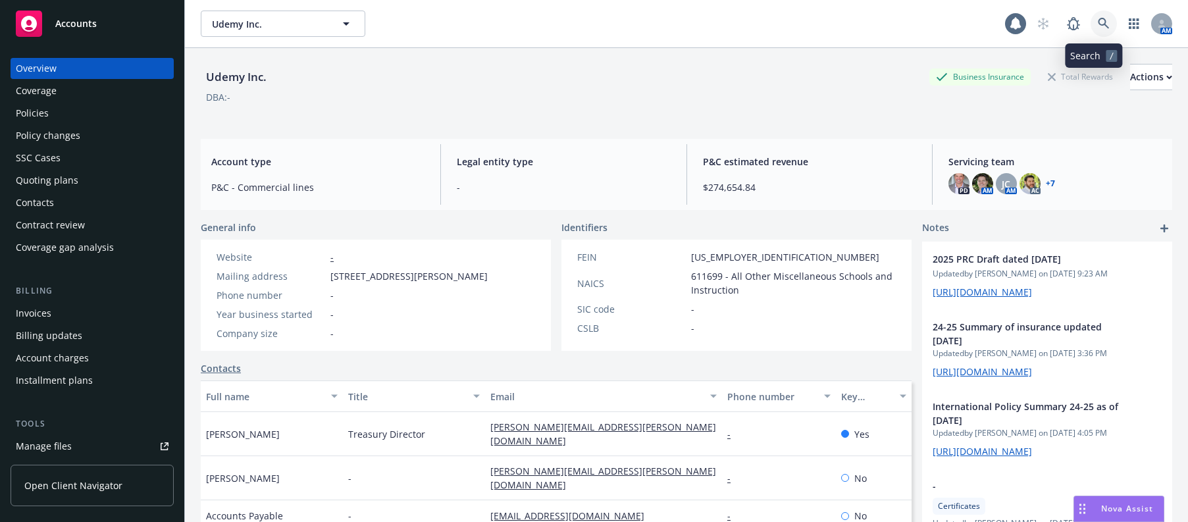
click at [1098, 23] on icon at bounding box center [1103, 23] width 11 height 11
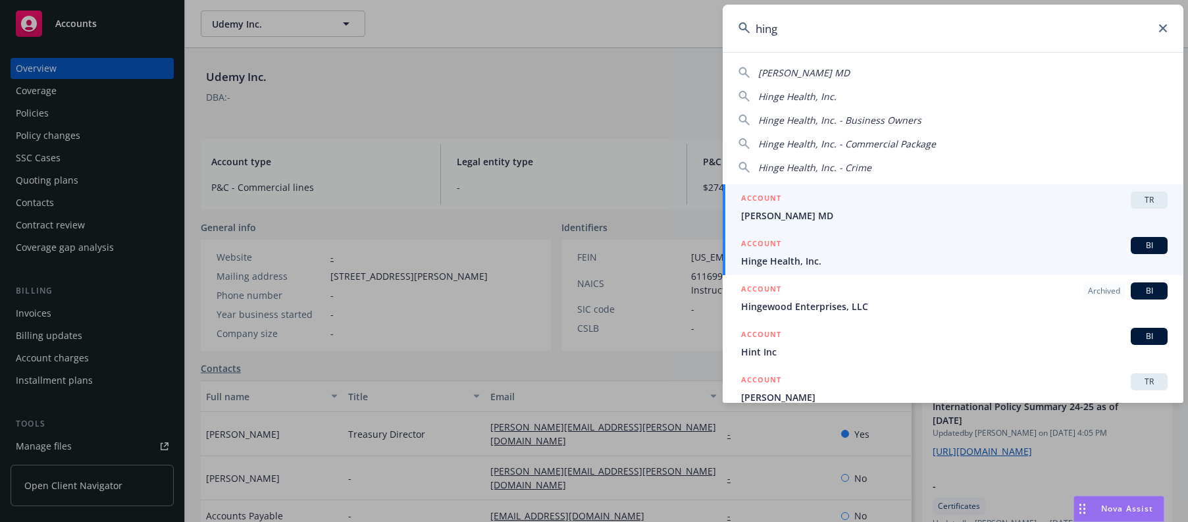
type input "hing"
click at [788, 263] on span "Hinge Health, Inc." at bounding box center [954, 261] width 427 height 14
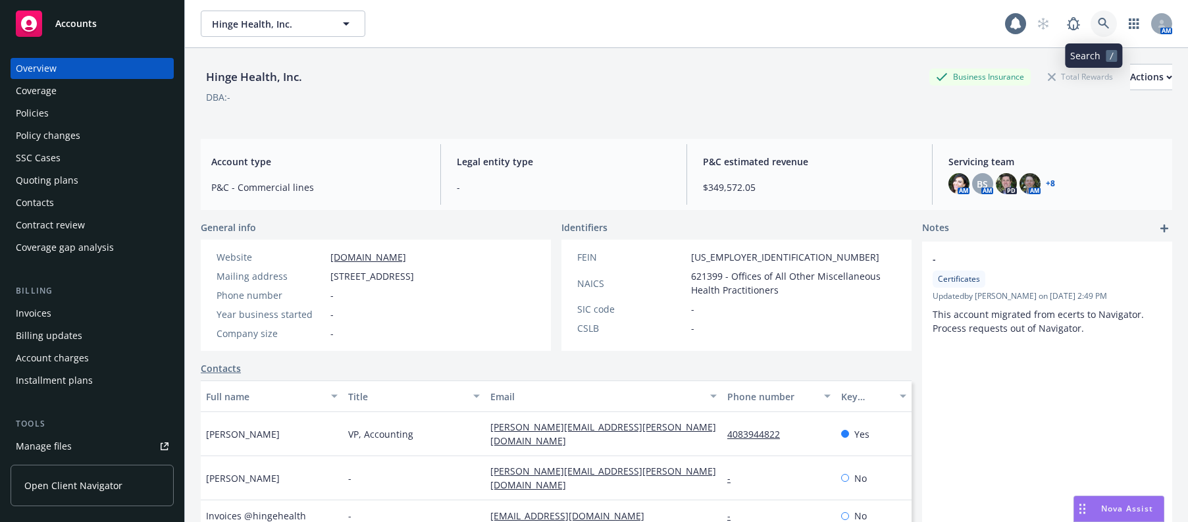
click at [1098, 22] on icon at bounding box center [1104, 24] width 12 height 12
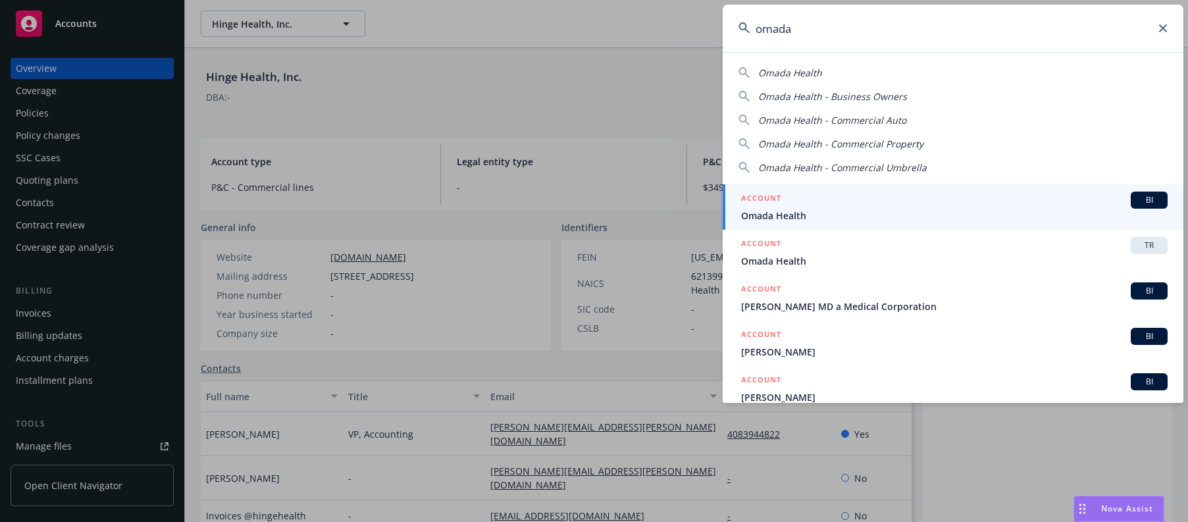
type input "omada"
click at [792, 213] on span "Omada Health" at bounding box center [954, 216] width 427 height 14
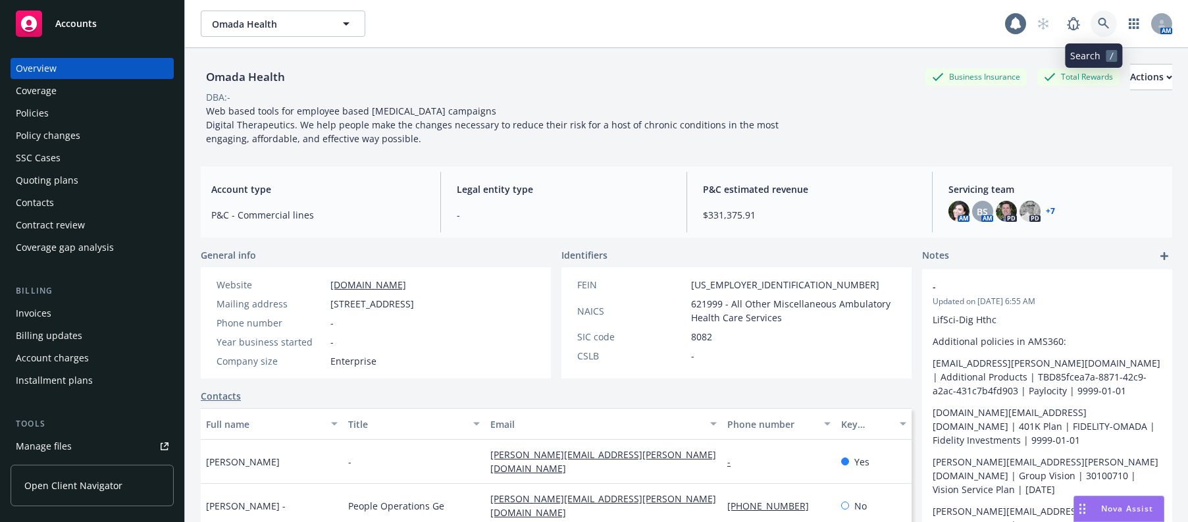
click at [1098, 23] on icon at bounding box center [1104, 24] width 12 height 12
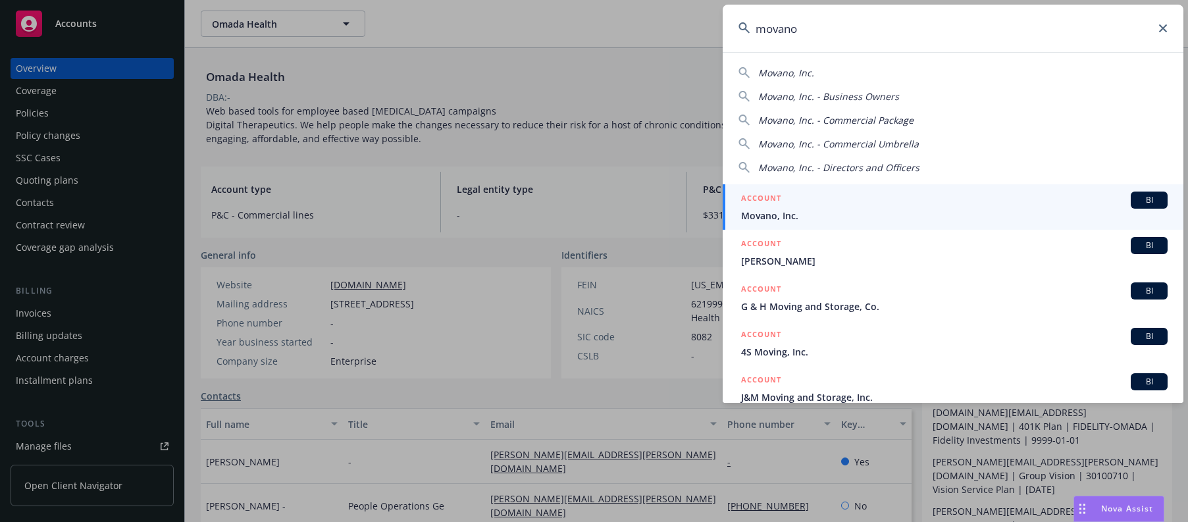
type input "movano"
click at [768, 215] on span "Movano, Inc." at bounding box center [954, 216] width 427 height 14
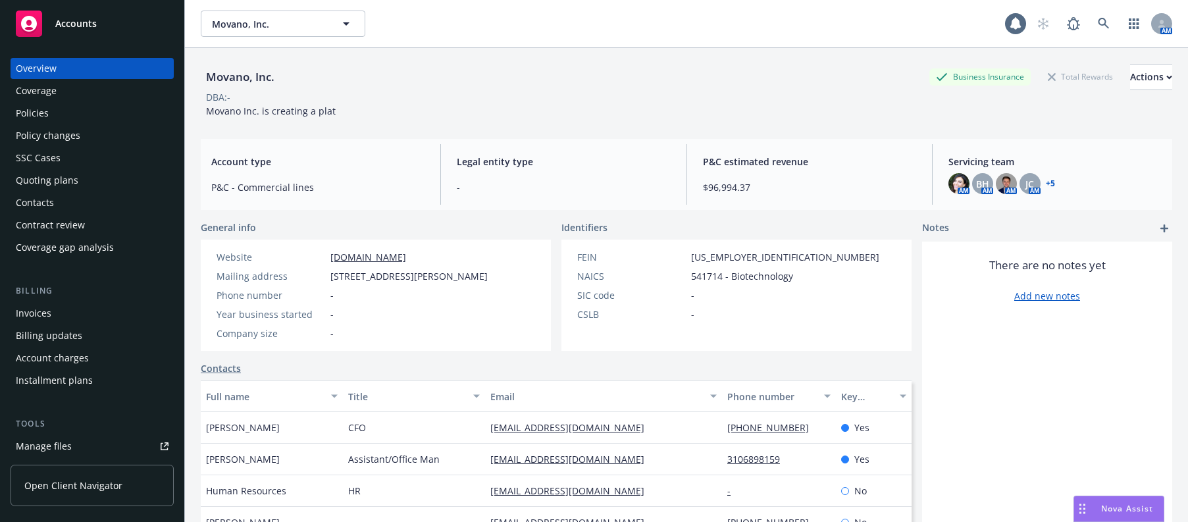
click at [38, 312] on div "Invoices" at bounding box center [34, 313] width 36 height 21
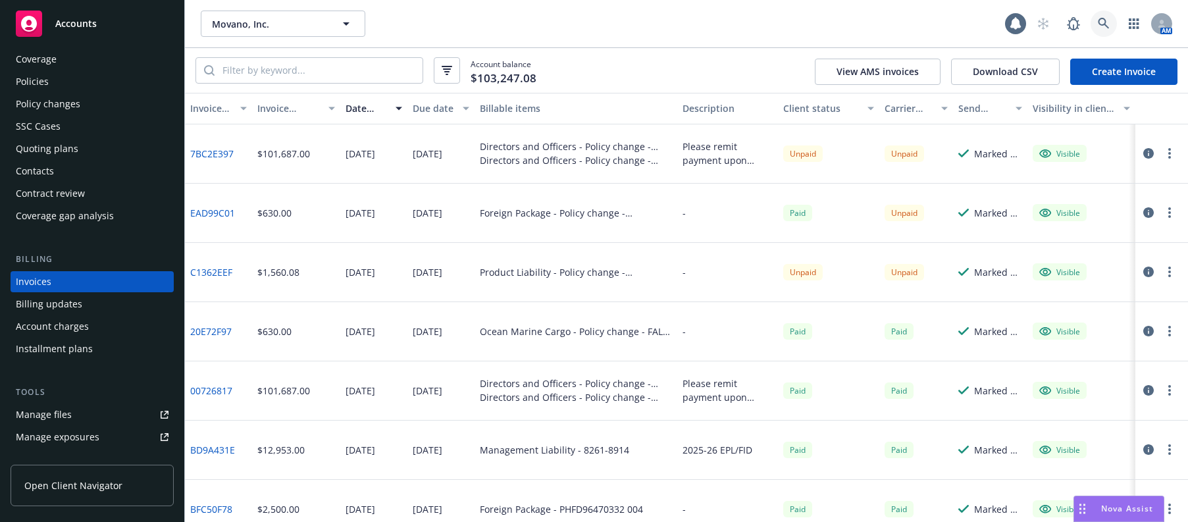
click at [1101, 20] on icon at bounding box center [1104, 24] width 12 height 12
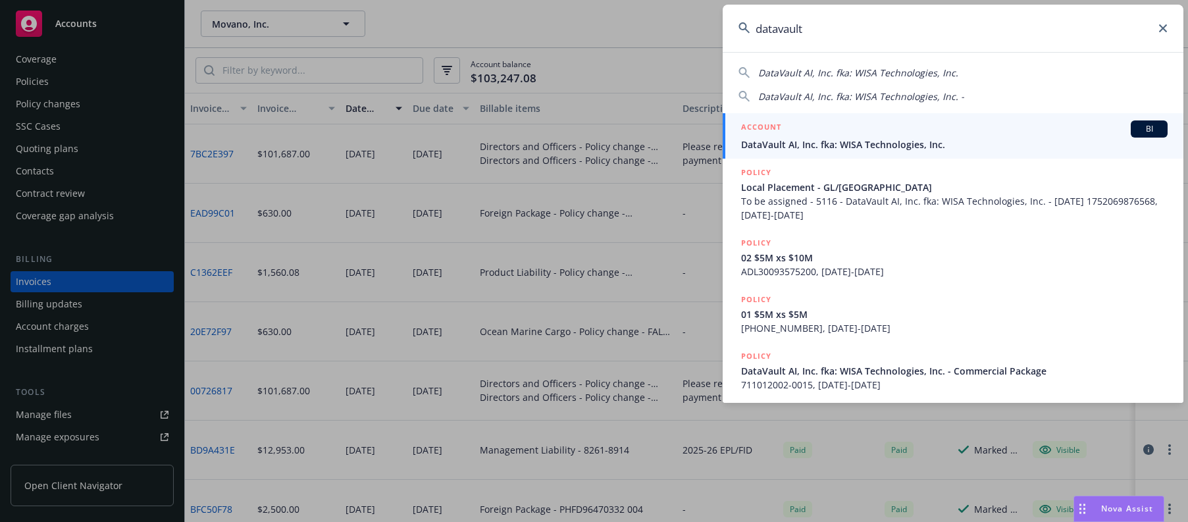
type input "datavault"
click at [837, 142] on span "DataVault AI, Inc. fka: WISA Technologies, Inc." at bounding box center [954, 145] width 427 height 14
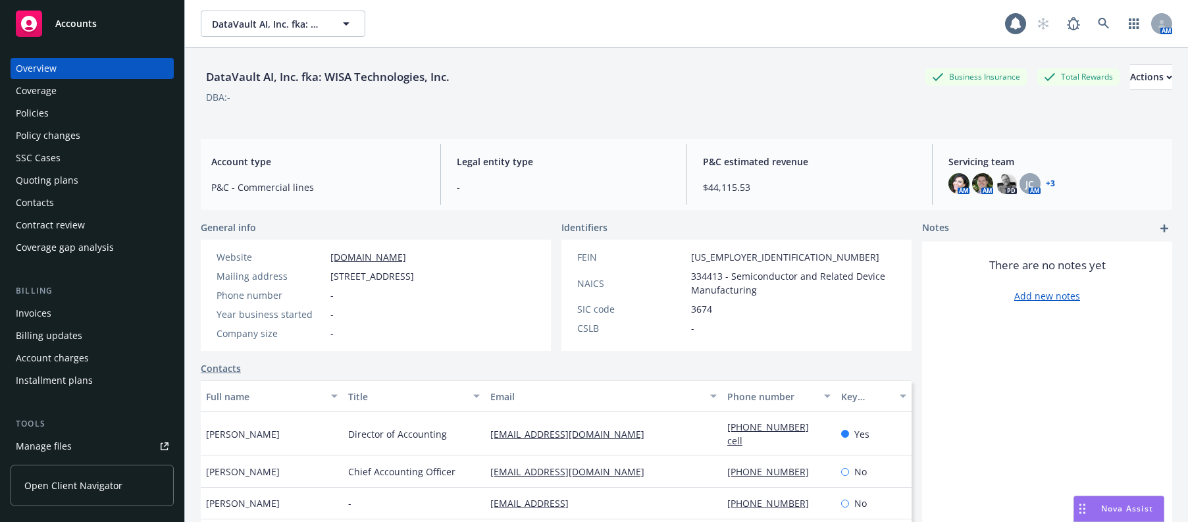
click at [58, 446] on div "Manage files" at bounding box center [44, 446] width 56 height 21
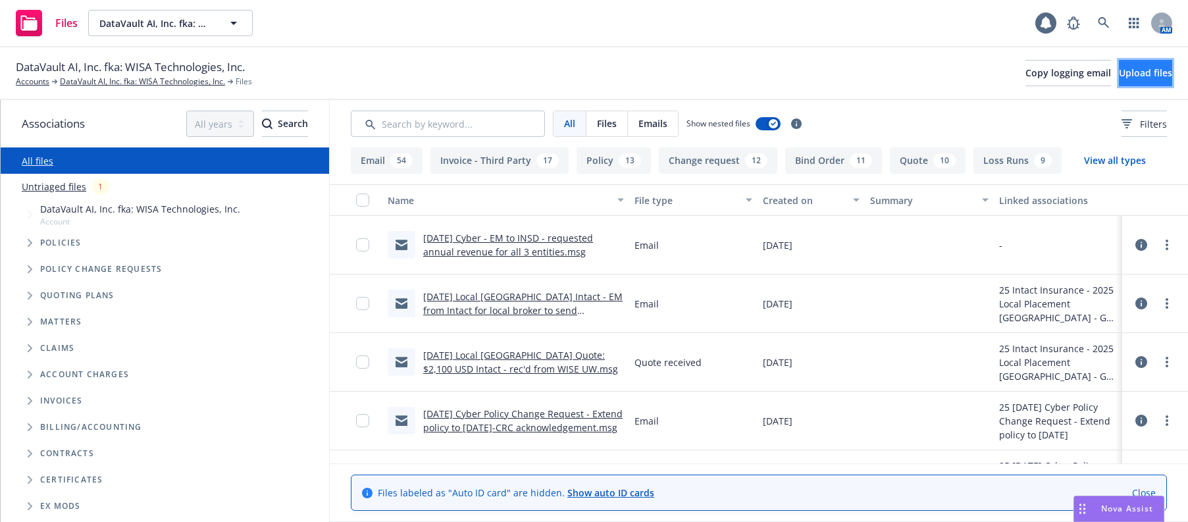
click at [1119, 75] on span "Upload files" at bounding box center [1145, 72] width 53 height 13
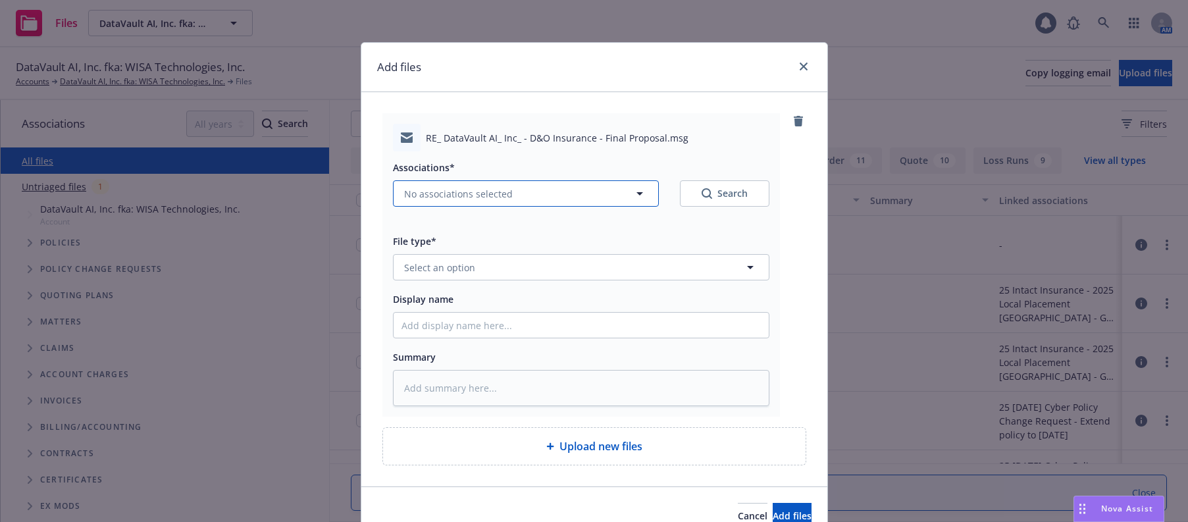
click at [465, 192] on span "No associations selected" at bounding box center [458, 194] width 109 height 14
type textarea "x"
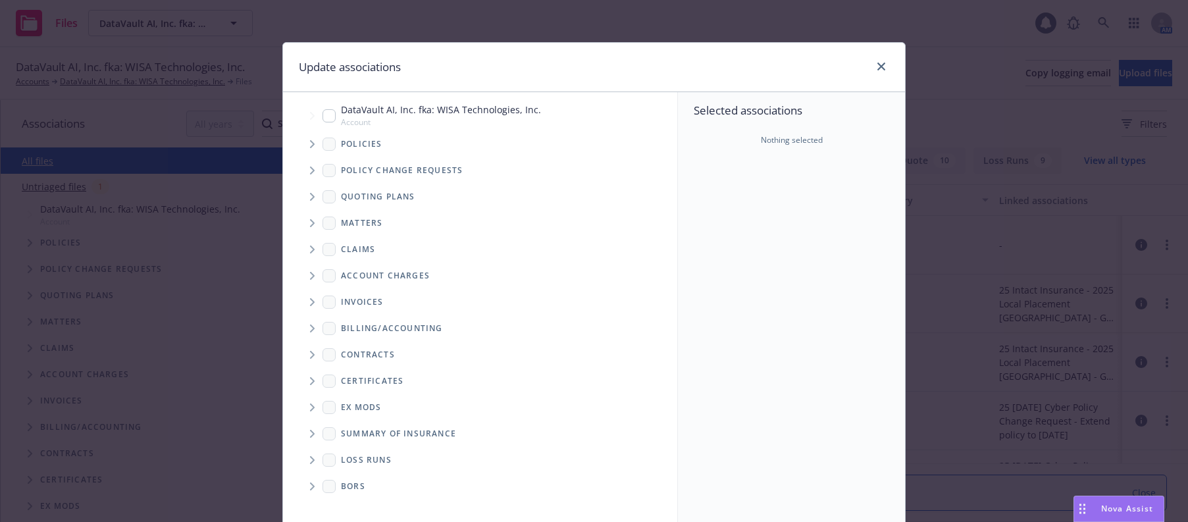
click at [304, 143] on span "Tree Example" at bounding box center [312, 144] width 21 height 21
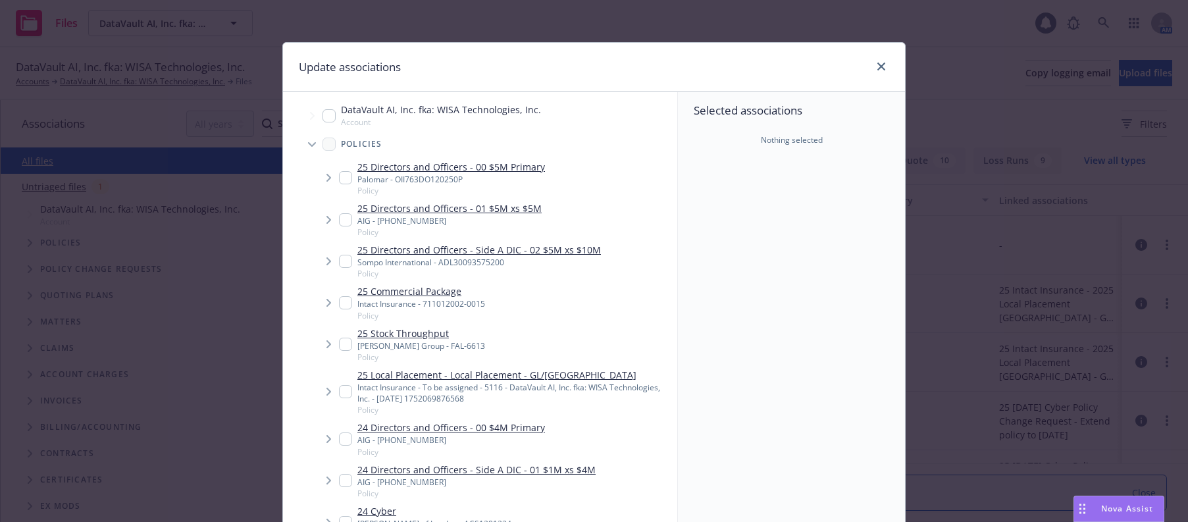
click at [342, 180] on input "Tree Example" at bounding box center [345, 177] width 13 height 13
checkbox input "true"
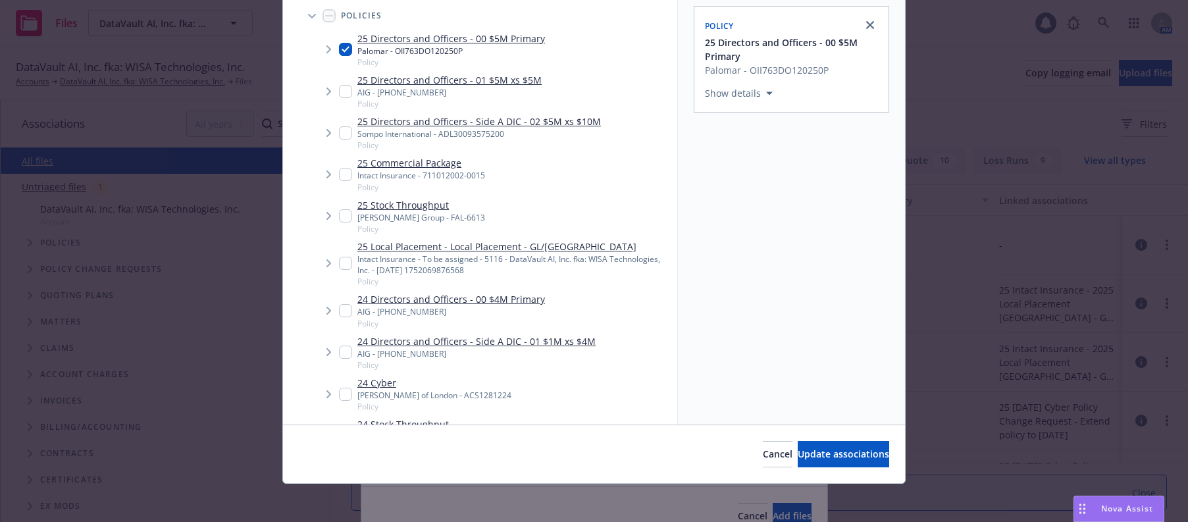
scroll to position [132, 0]
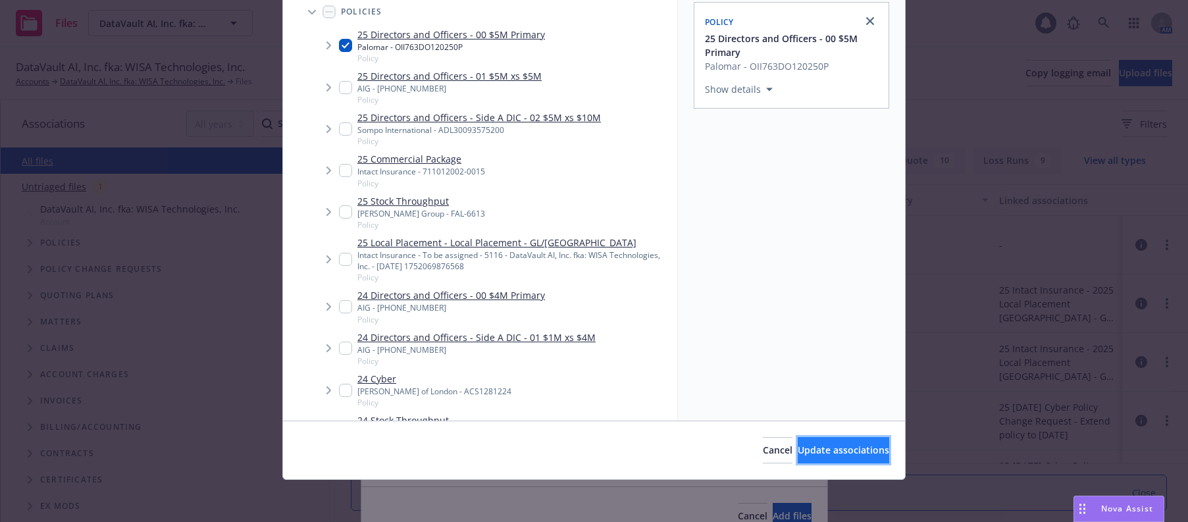
click at [826, 446] on span "Update associations" at bounding box center [844, 450] width 92 height 13
type textarea "x"
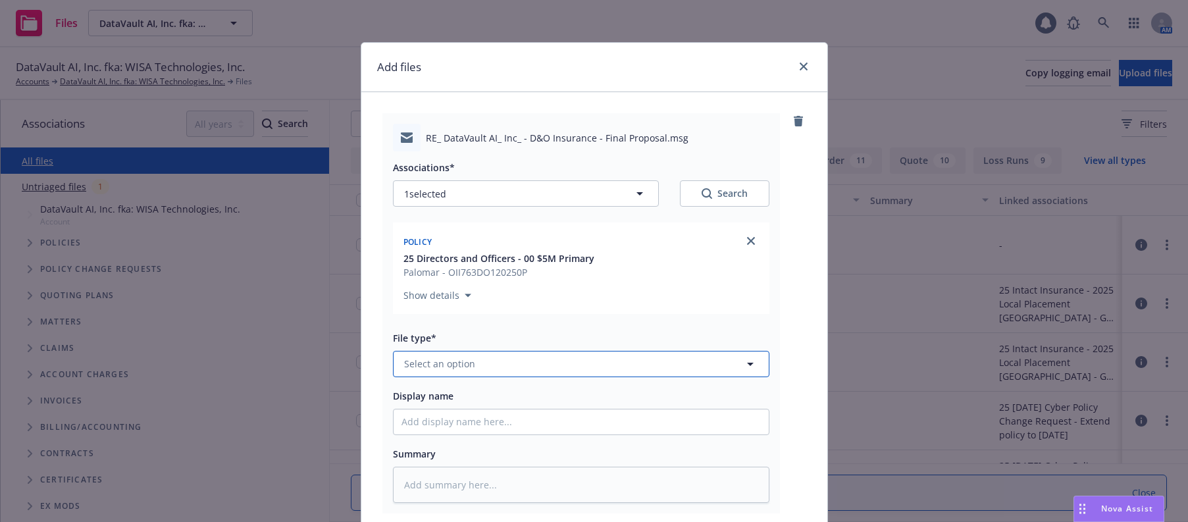
click at [487, 362] on button "Select an option" at bounding box center [581, 364] width 377 height 26
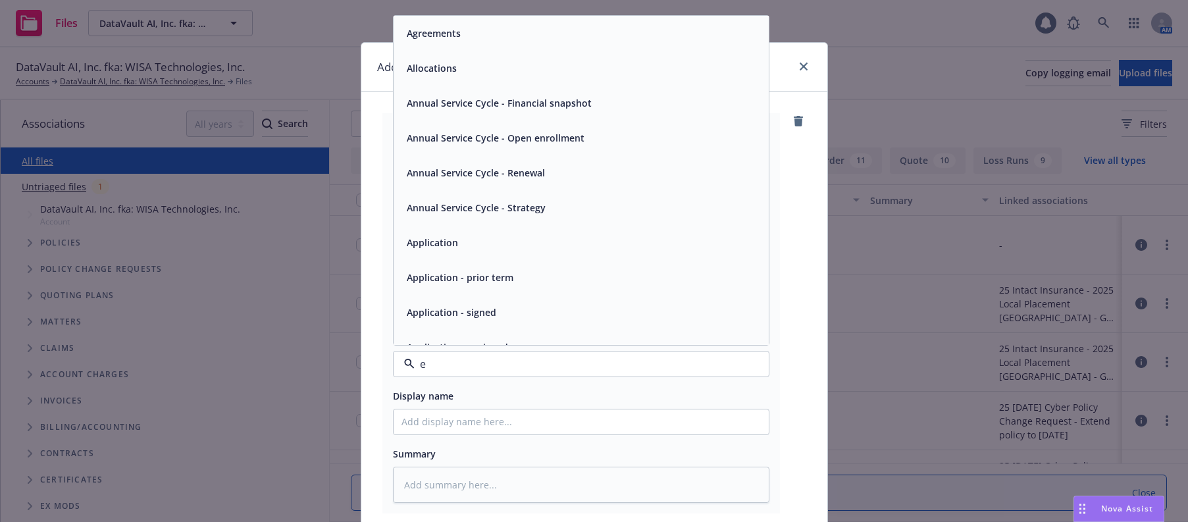
type input "em"
click at [421, 66] on span "Email" at bounding box center [419, 68] width 24 height 14
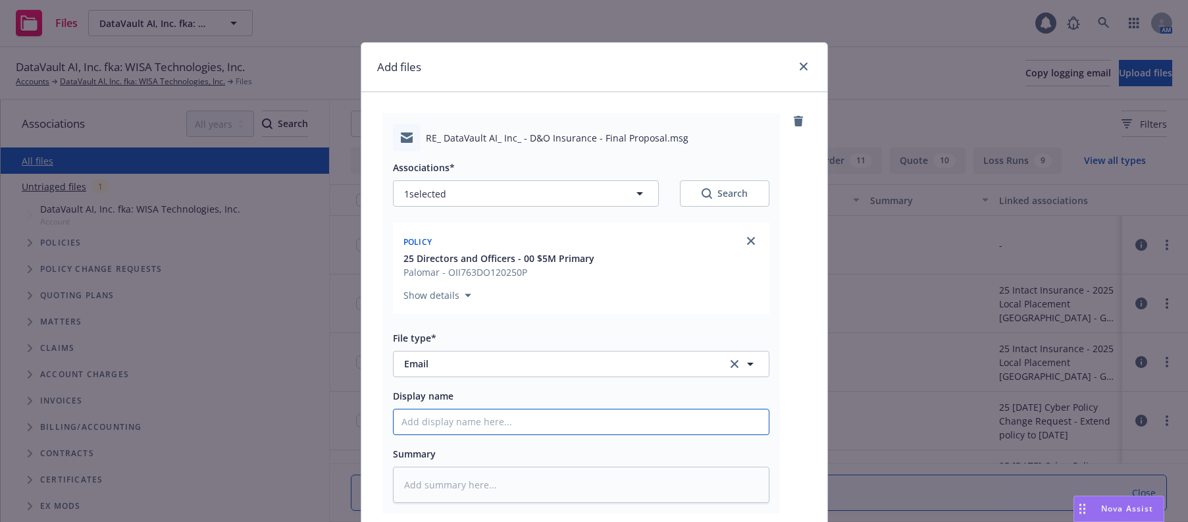
click at [435, 423] on input "Display name" at bounding box center [581, 422] width 375 height 25
type textarea "x"
type input "2"
type textarea "x"
type input "20"
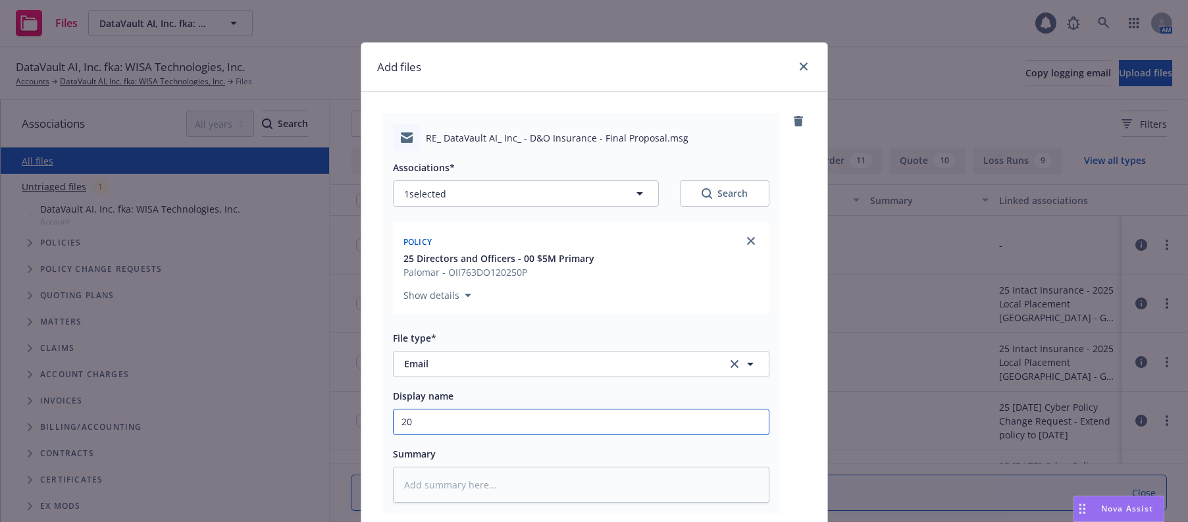
type textarea "x"
type input "202"
type textarea "x"
type input "2025"
type textarea "x"
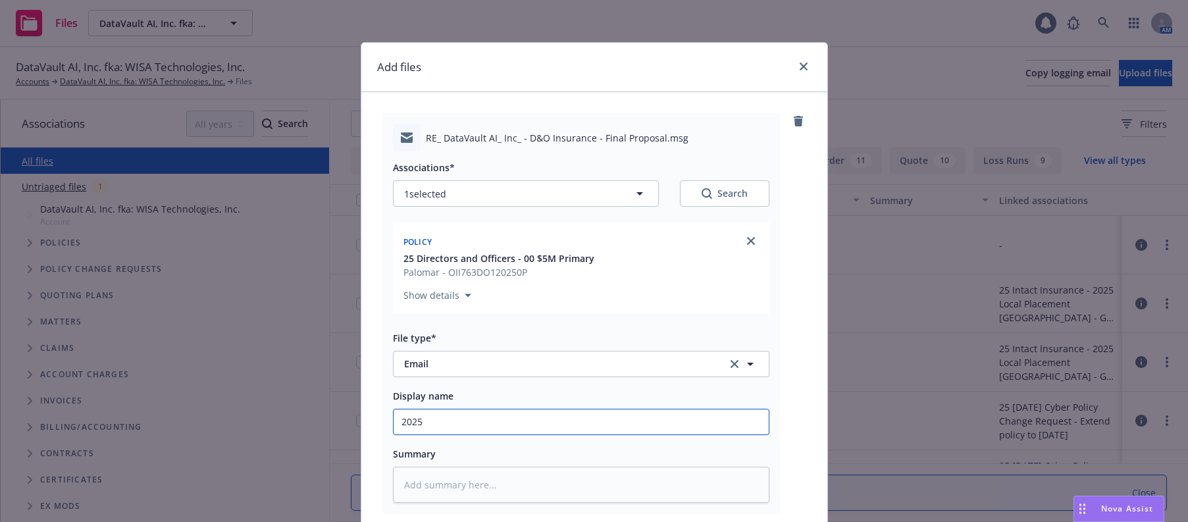
type input "2025"
type textarea "x"
type input "2025 d"
type textarea "x"
type input "2025 d&"
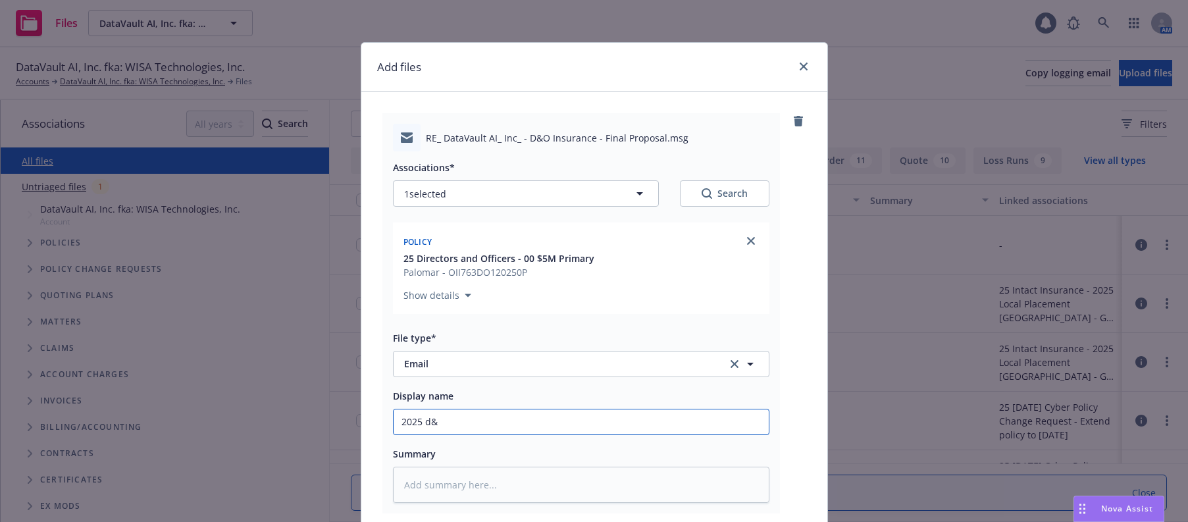
type textarea "x"
type input "2025 d&O"
type textarea "x"
type input "2025 d&O"
type textarea "x"
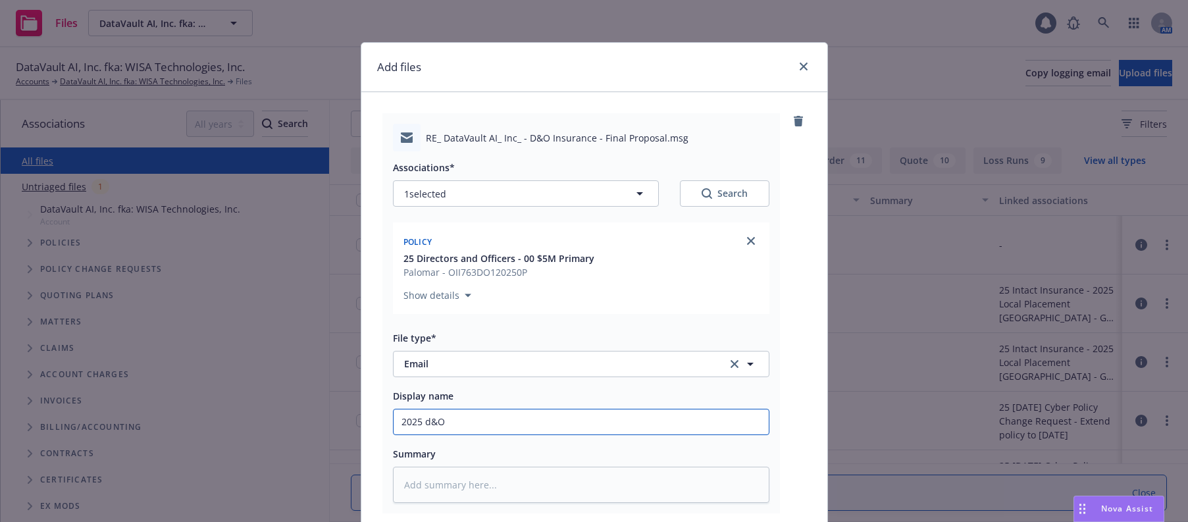
type input "2025 &O"
type textarea "x"
type input "2025 D&O"
type textarea "x"
type input "2025 D&O"
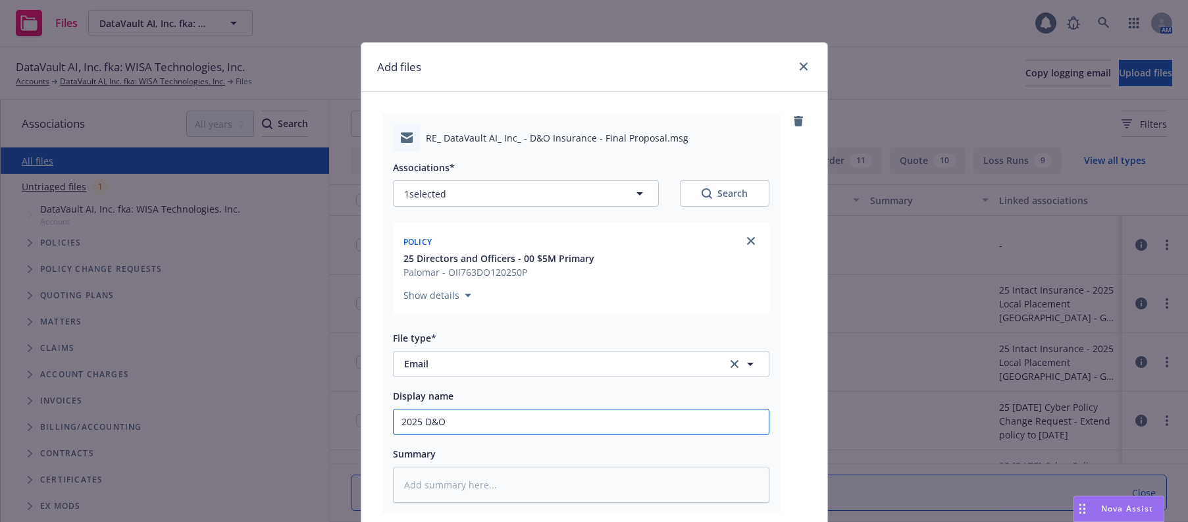
type textarea "x"
type input "2025 D&O C"
type textarea "x"
type input "2025 D&O CO"
type textarea "x"
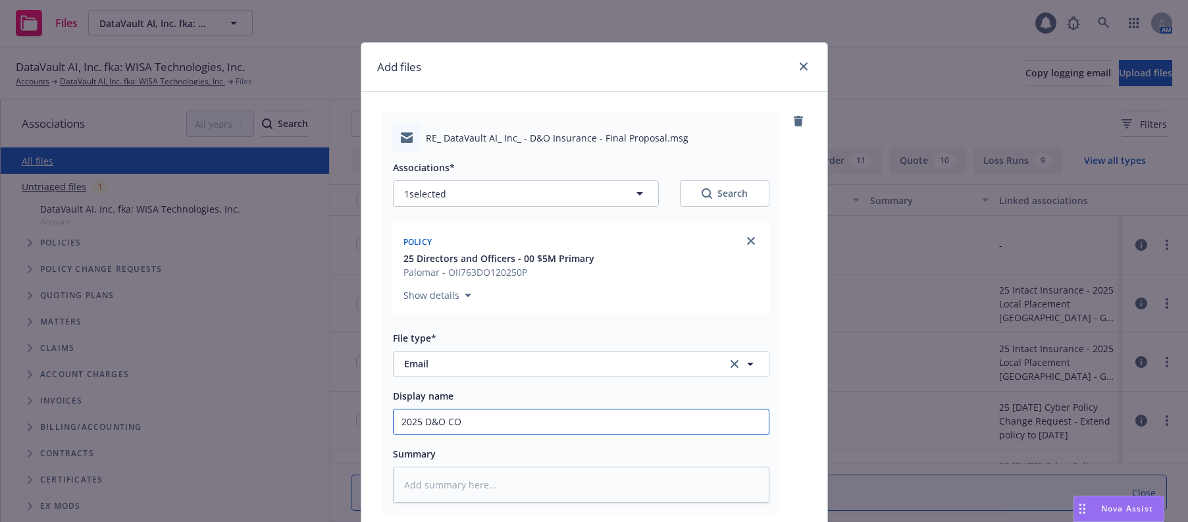
type input "2025 D&O COI"
type textarea "x"
type input "2025 D&O COI"
type textarea "x"
type input "2025 D&O COI a"
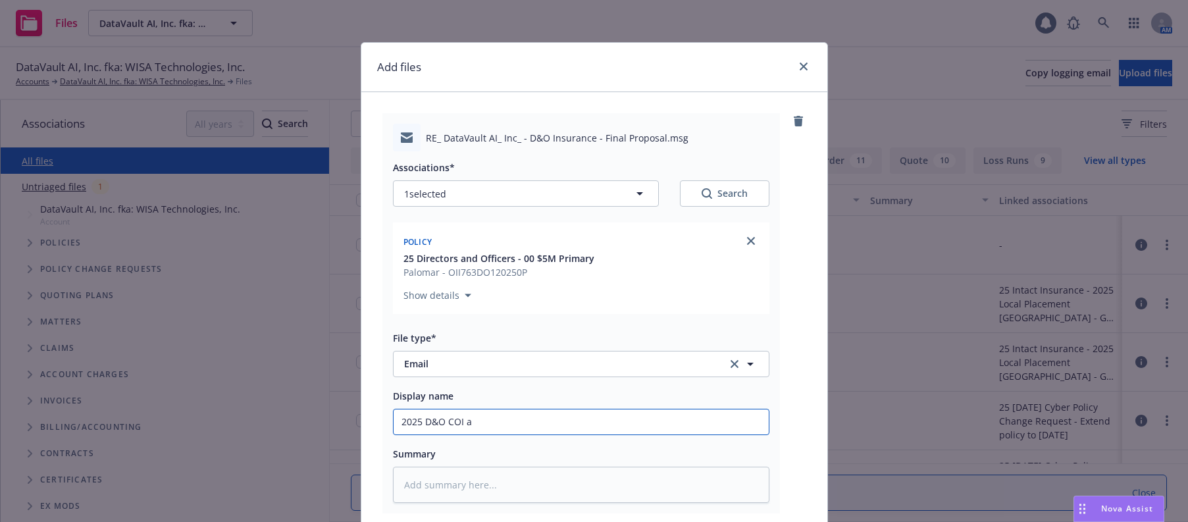
type textarea "x"
type input "2025 D&O COI an"
type textarea "x"
type input "2025 D&O COI and"
type textarea "x"
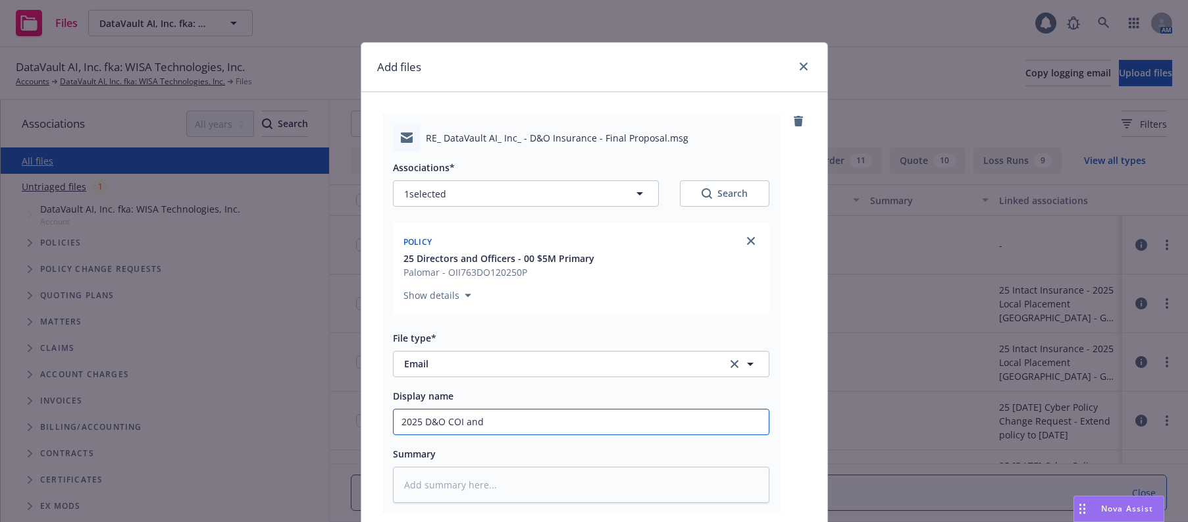
type input "2025 D&O COI and"
type textarea "x"
type input "2025 D&O COI and e"
type textarea "x"
type input "2025 D&O COI and ex"
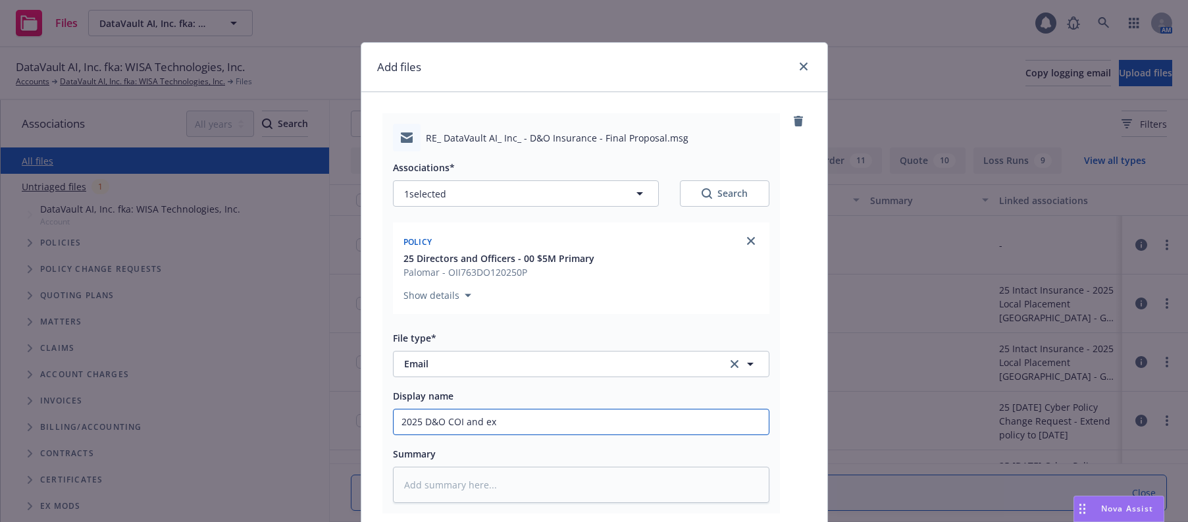
type textarea "x"
type input "2025 D&O COI and exe"
type textarea "x"
type input "2025 D&O COI and exec"
type textarea "x"
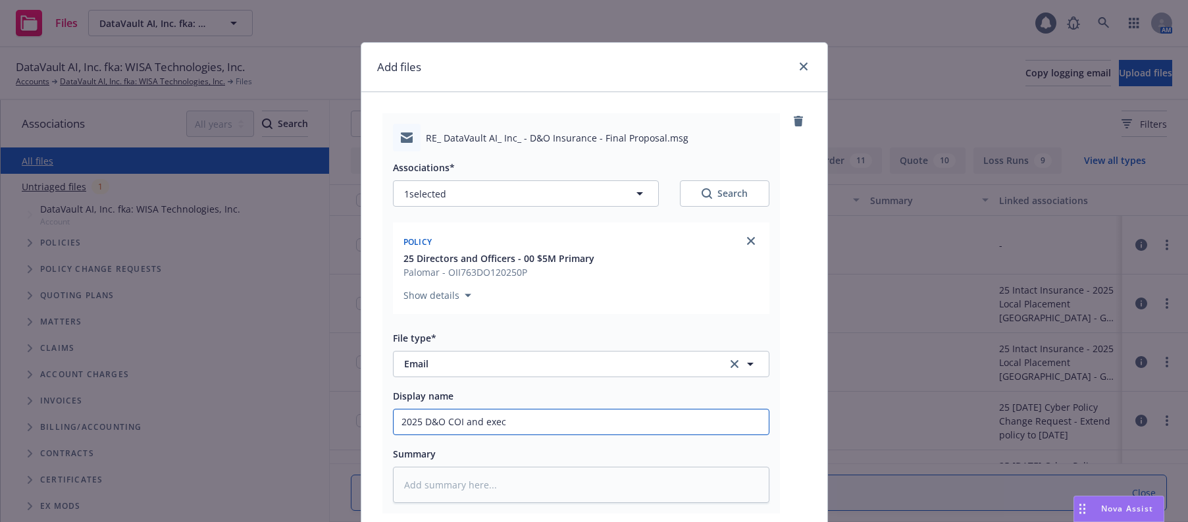
type input "2025 D&O COI and execu"
type textarea "x"
type input "2025 D&O COI and execut"
type textarea "x"
type input "2025 D&O COI and execute"
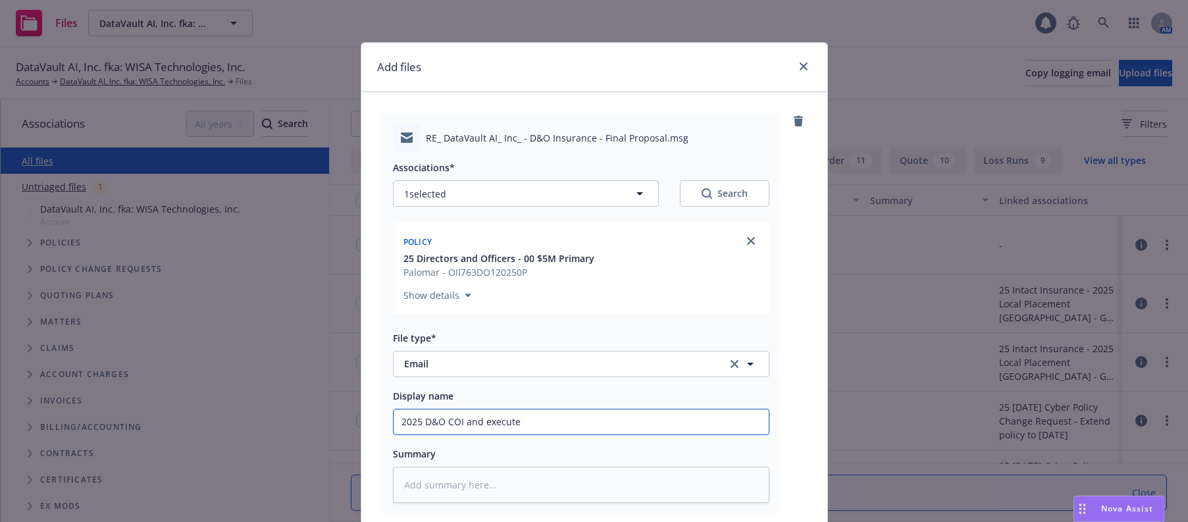
type textarea "x"
type input "2025 D&O COI and executed"
type textarea "x"
type input "2025 D&O COI and executed P"
type textarea "x"
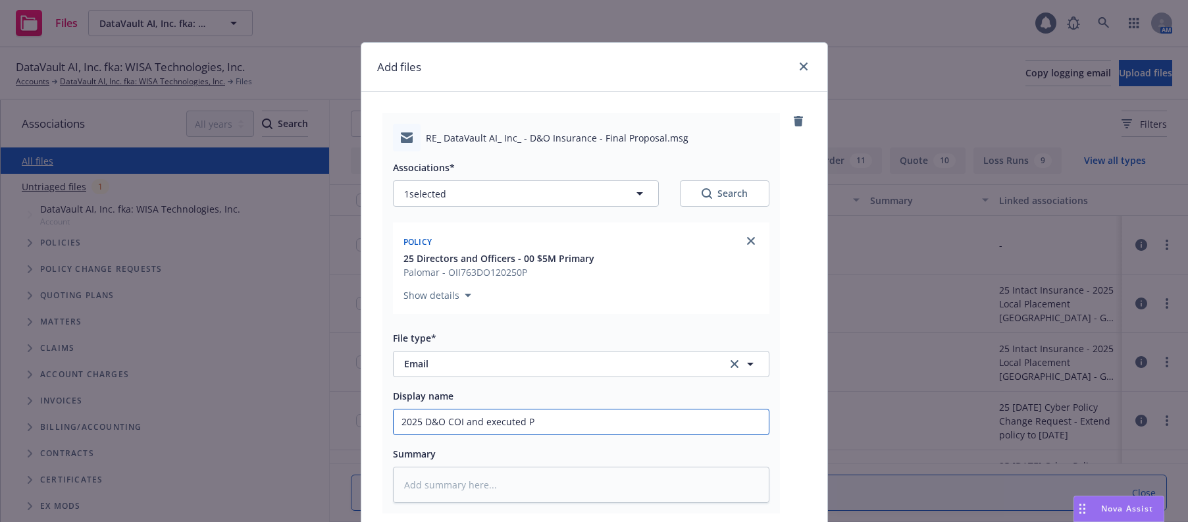
type input "2025 D&O COI and executed PF"
type textarea "x"
type input "2025 D&O COI and executed PFA"
type textarea "x"
type input "2025 D&O COI and executed PFA"
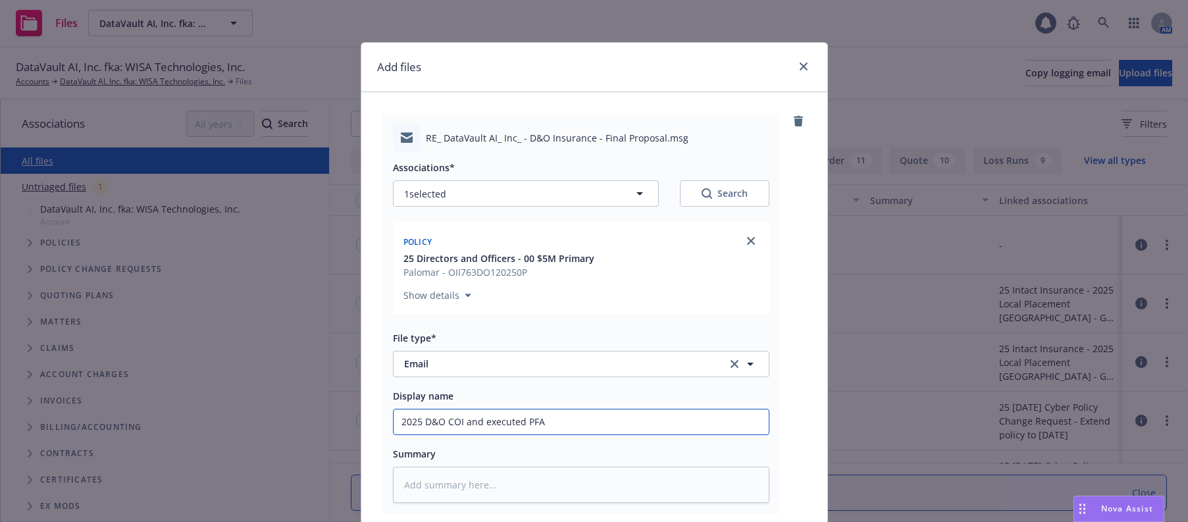
type textarea "x"
type input "2025 D&O COI and executed PFA t"
type textarea "x"
type input "2025 D&O COI and executed PFA to"
type textarea "x"
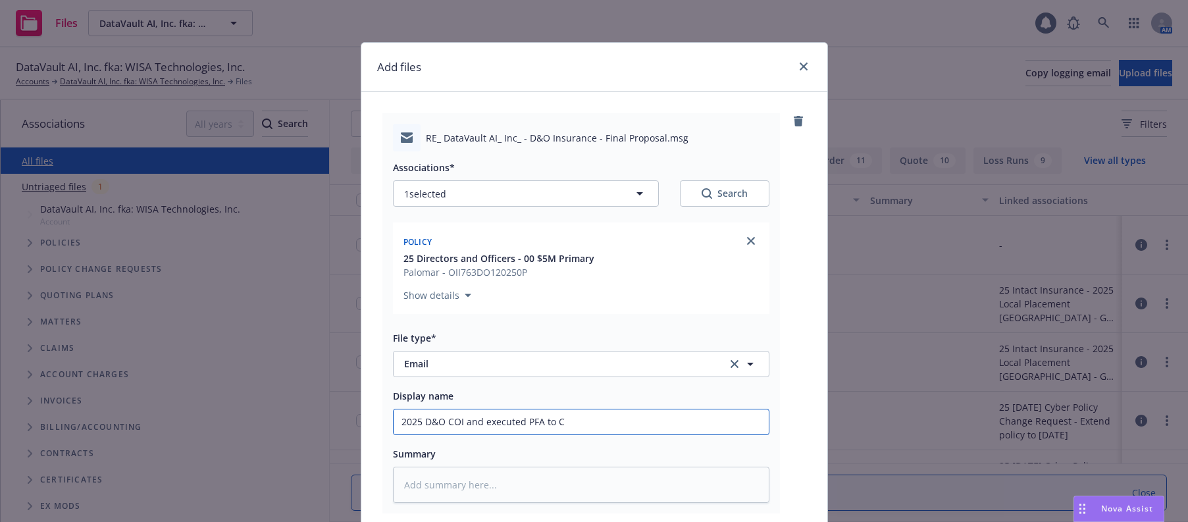
type input "2025 D&O COI and executed PFA to Cl"
type textarea "x"
type input "2025 D&O COI and executed PFA to Cli"
type textarea "x"
type input "2025 D&O COI and executed PFA to Clie"
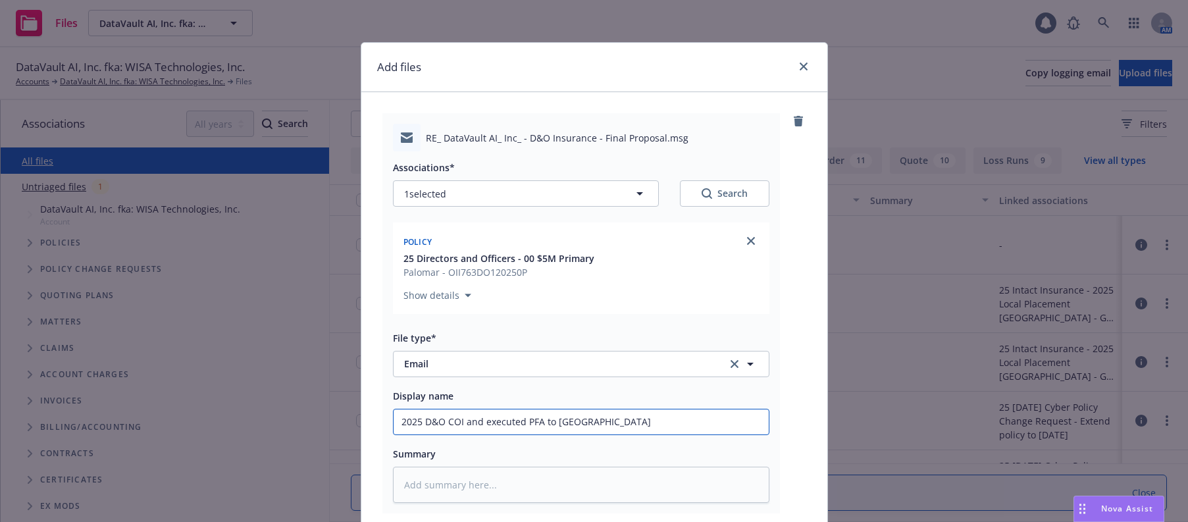
type textarea "x"
type input "2025 D&O COI and executed PFA to Clien"
type textarea "x"
type input "2025 D&O COI and executed PFA to Client"
type textarea "x"
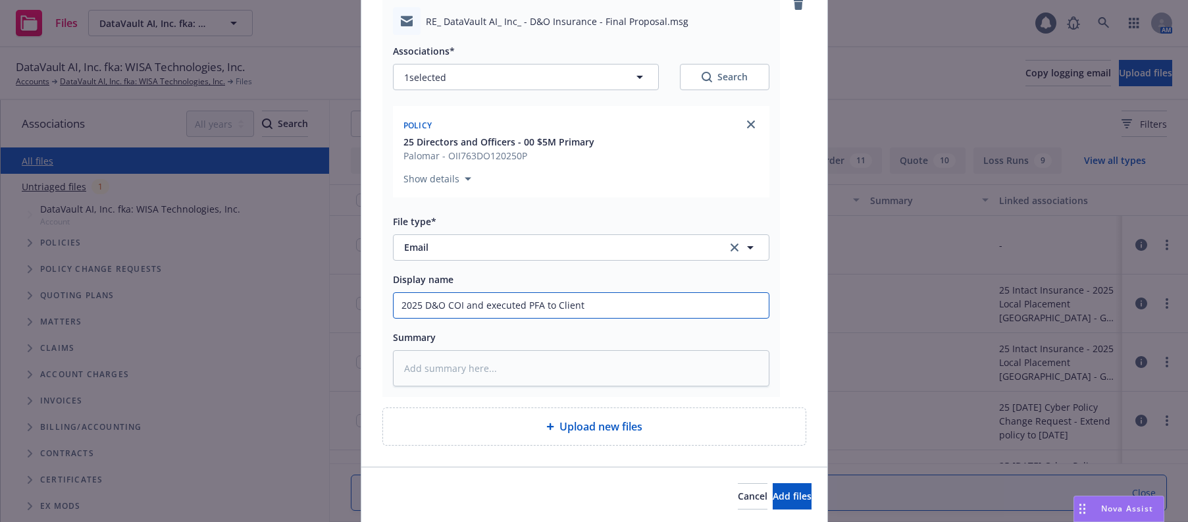
scroll to position [163, 0]
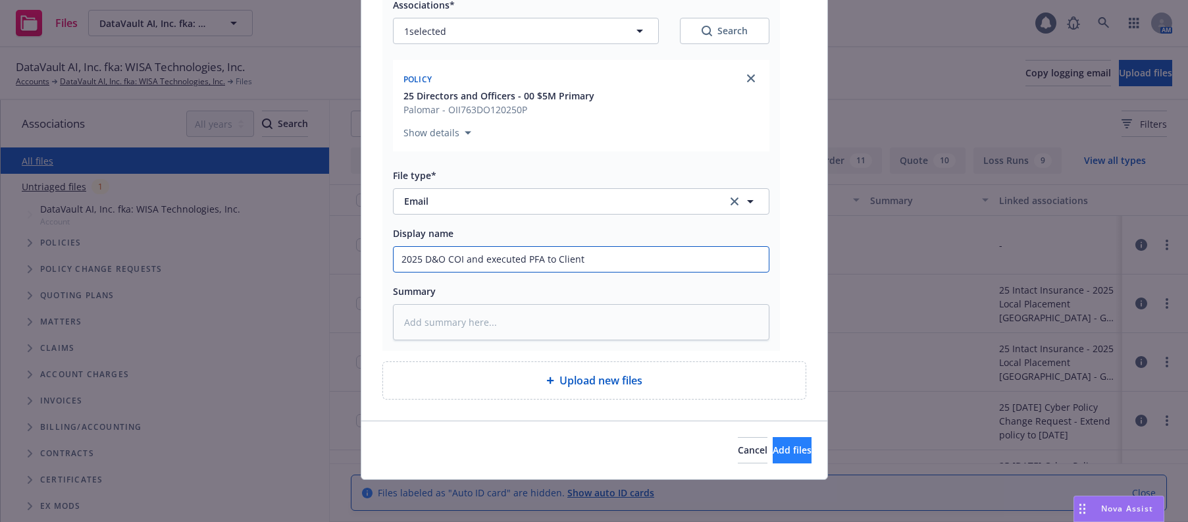
type input "2025 D&O COI and executed PFA to Client"
click at [773, 450] on span "Add files" at bounding box center [792, 450] width 39 height 13
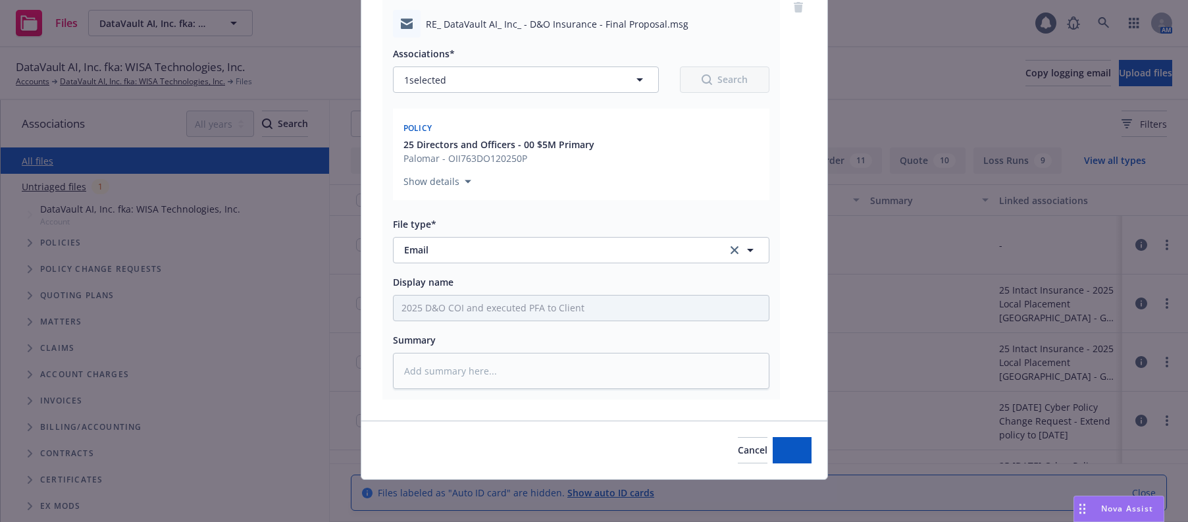
scroll to position [114, 0]
type textarea "x"
